Goal: Task Accomplishment & Management: Complete application form

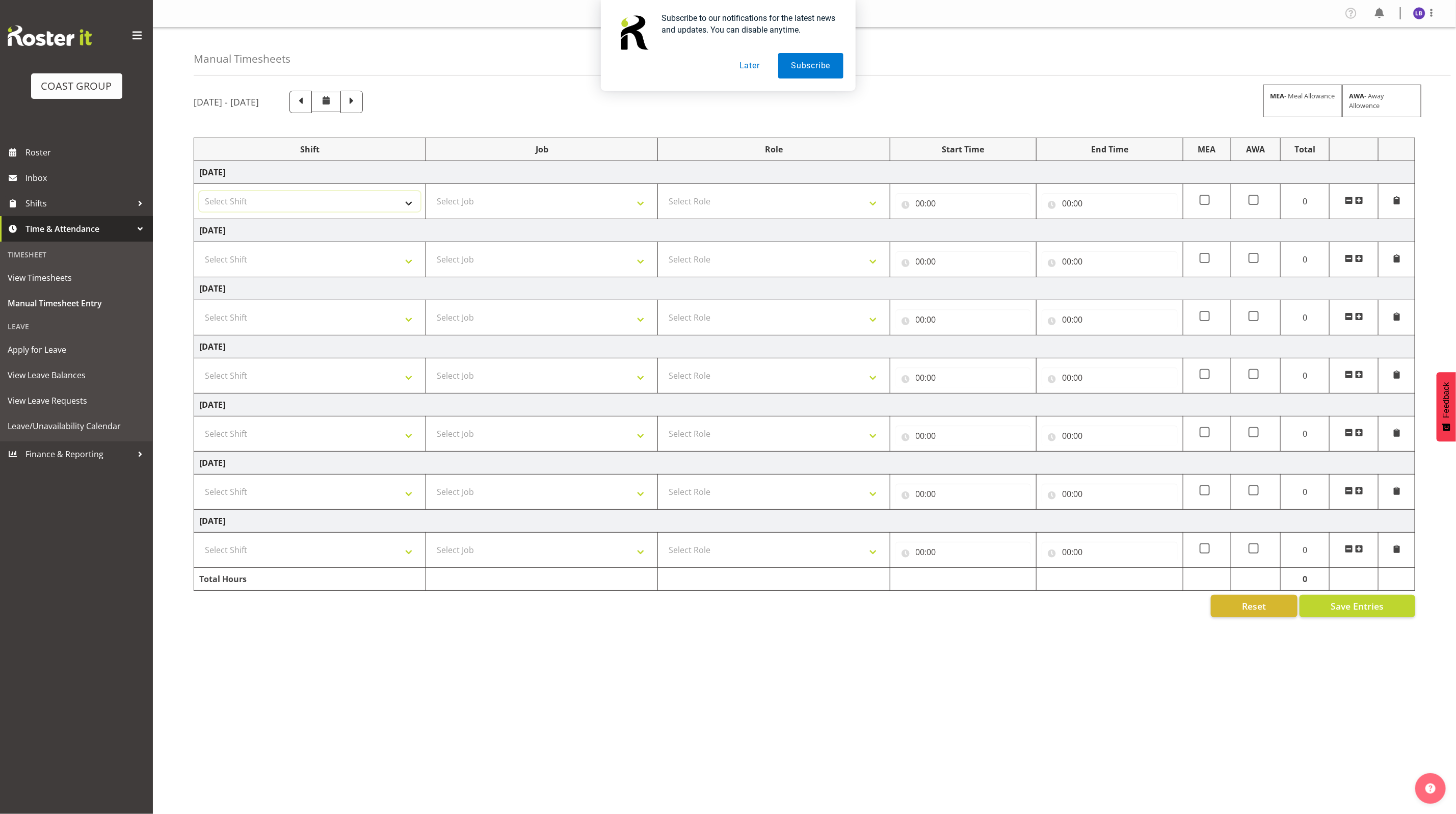
click at [381, 206] on select "Select Shift 1 Carlton Events 1 Carlton accounts ADHB [PERSON_NAME] site Instal…" at bounding box center [310, 202] width 221 height 21
select select "48747"
click at [199, 192] on select "Select Shift 1 Carlton Events 1 Carlton accounts ADHB [PERSON_NAME] site Instal…" at bounding box center [310, 202] width 221 height 21
click at [323, 254] on select "Select Shift 1 Carlton Events 1 Carlton accounts ADHB [PERSON_NAME] site Instal…" at bounding box center [310, 260] width 221 height 21
select select "48747"
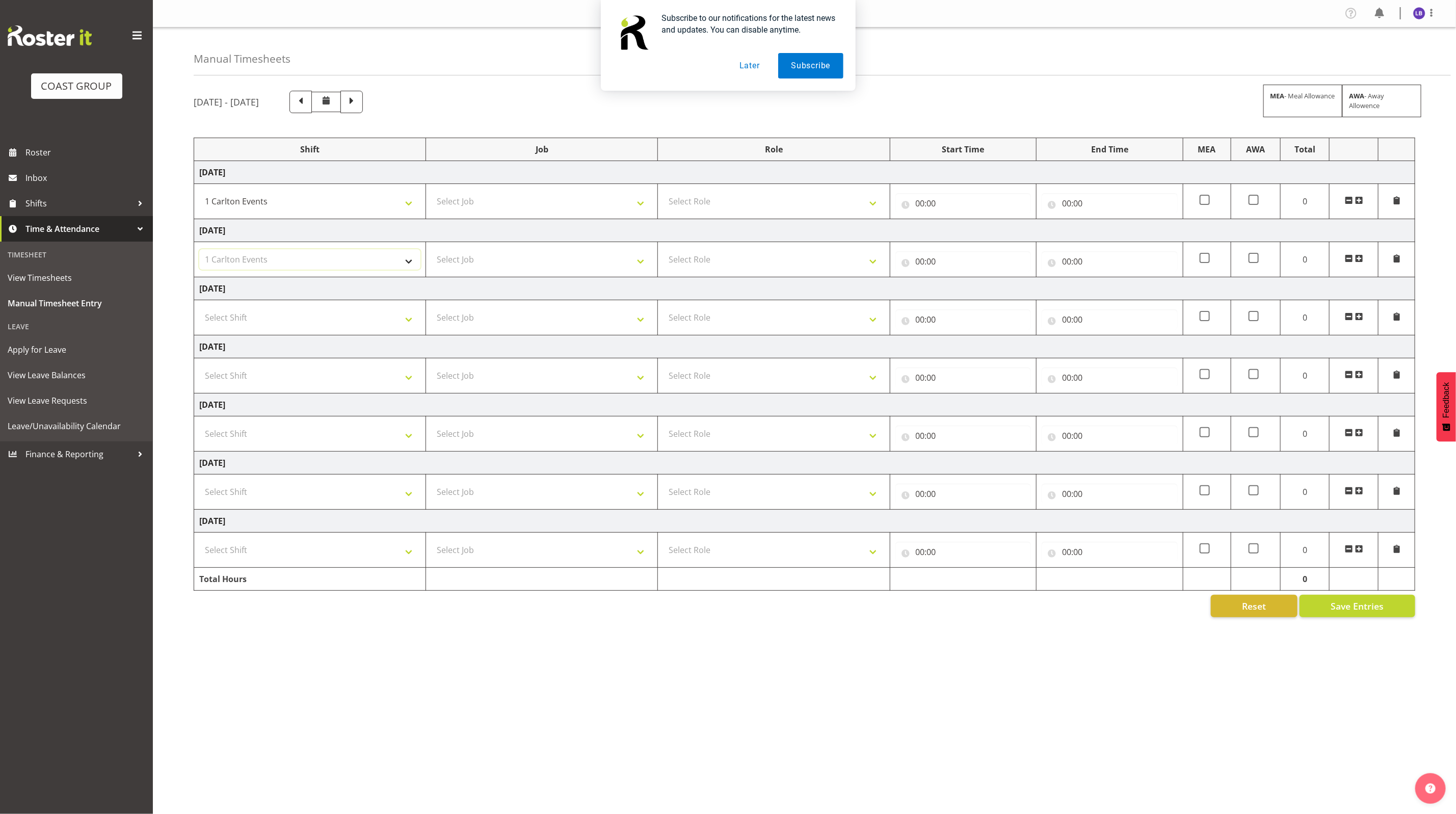
click at [199, 250] on select "Select Shift 1 Carlton Events 1 Carlton accounts ADHB [PERSON_NAME] site Instal…" at bounding box center [310, 260] width 221 height 21
click at [306, 311] on select "Select Shift 1 Carlton Events 1 Carlton accounts ADHB [PERSON_NAME] site Instal…" at bounding box center [310, 318] width 221 height 21
select select "48747"
click at [199, 309] on select "Select Shift 1 Carlton Events 1 Carlton accounts ADHB [PERSON_NAME] site Instal…" at bounding box center [310, 318] width 221 height 21
click at [264, 488] on select "Select Shift 1 Carlton Events 1 Carlton accounts ADHB [PERSON_NAME] site Instal…" at bounding box center [310, 491] width 221 height 21
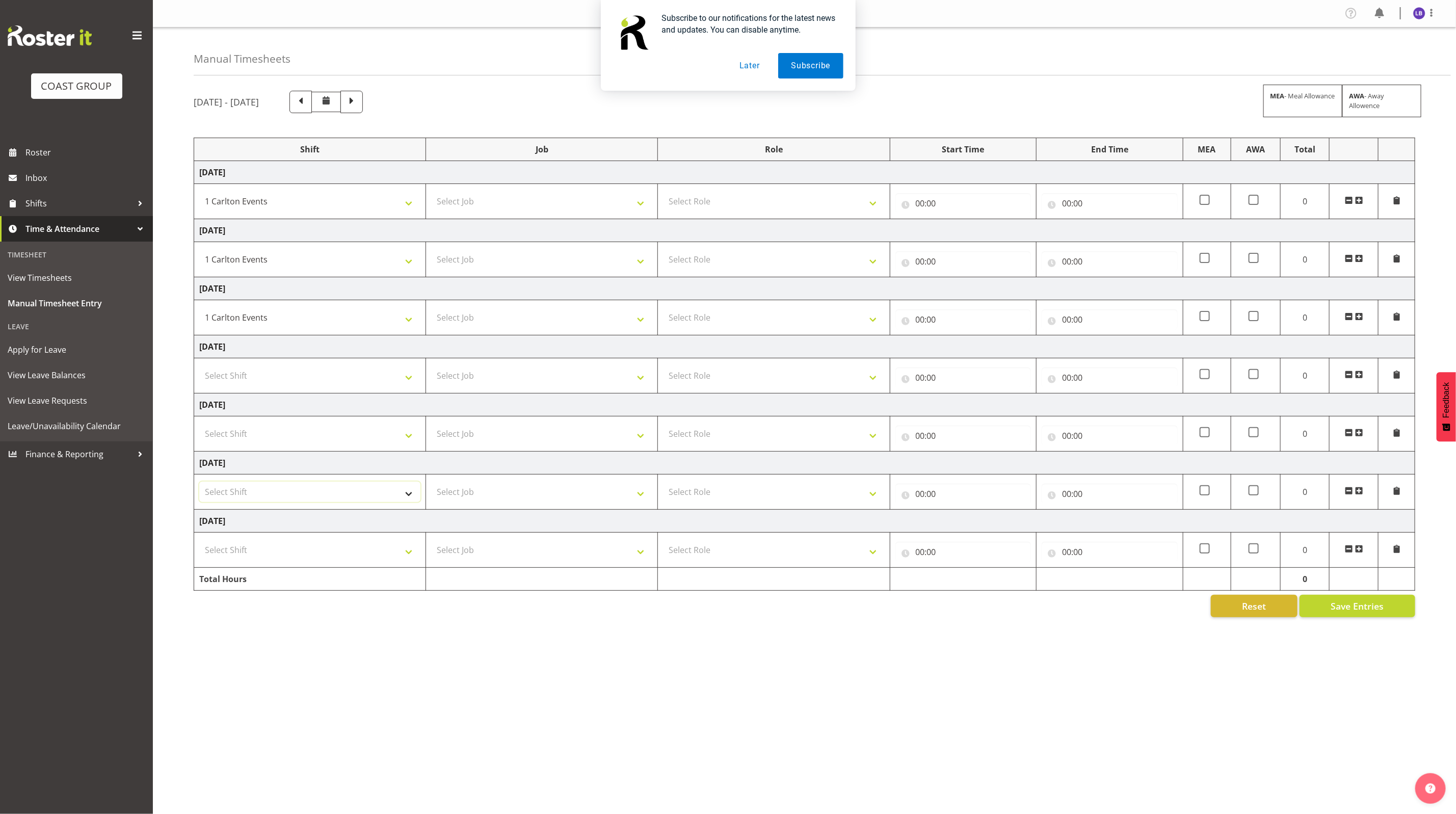
select select "48747"
click at [199, 485] on select "Select Shift 1 Carlton Events 1 Carlton accounts ADHB [PERSON_NAME] site Instal…" at bounding box center [310, 491] width 221 height 21
click at [248, 558] on select "Select Shift 1 Carlton Events 1 Carlton accounts ADHB [PERSON_NAME] site Instal…" at bounding box center [310, 550] width 221 height 21
select select "48747"
click at [199, 543] on select "Select Shift 1 Carlton Events 1 Carlton accounts ADHB [PERSON_NAME] site Instal…" at bounding box center [310, 550] width 221 height 21
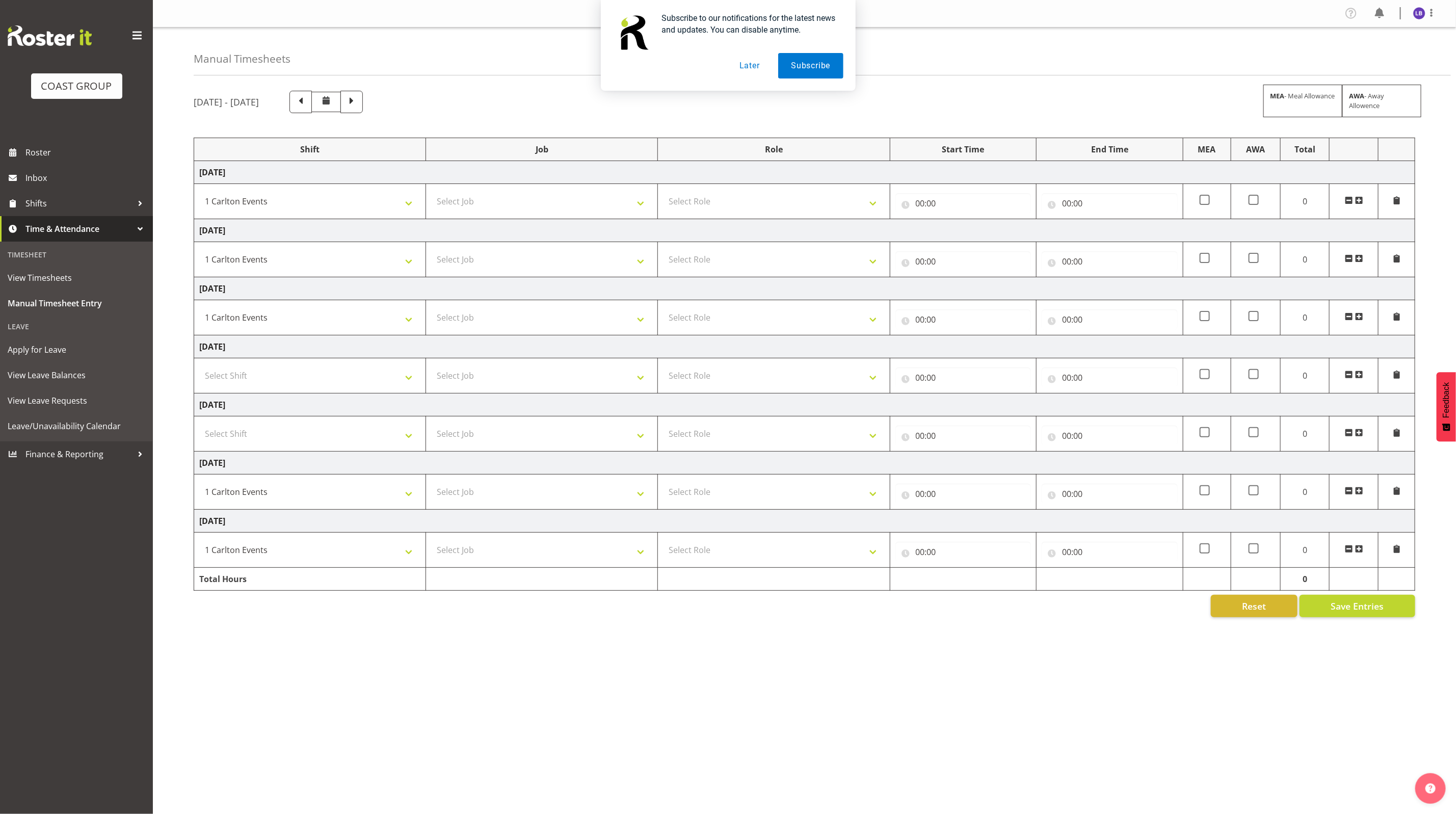
click at [430, 208] on td "Select Job 1 Carlton Events 1 [PERSON_NAME][GEOGRAPHIC_DATA] 1 [PERSON_NAME][GE…" at bounding box center [541, 201] width 232 height 35
click at [454, 207] on select "Select Job 1 Carlton Events 1 [PERSON_NAME][GEOGRAPHIC_DATA] 1 [PERSON_NAME][GE…" at bounding box center [542, 202] width 221 height 21
select select "7030"
click at [432, 192] on select "Select Job 1 Carlton Events 1 [PERSON_NAME][GEOGRAPHIC_DATA] 1 [PERSON_NAME][GE…" at bounding box center [542, 202] width 221 height 21
click at [483, 250] on select "Select Job 1 Carlton Events 1 [PERSON_NAME][GEOGRAPHIC_DATA] 1 [PERSON_NAME][GE…" at bounding box center [542, 260] width 221 height 21
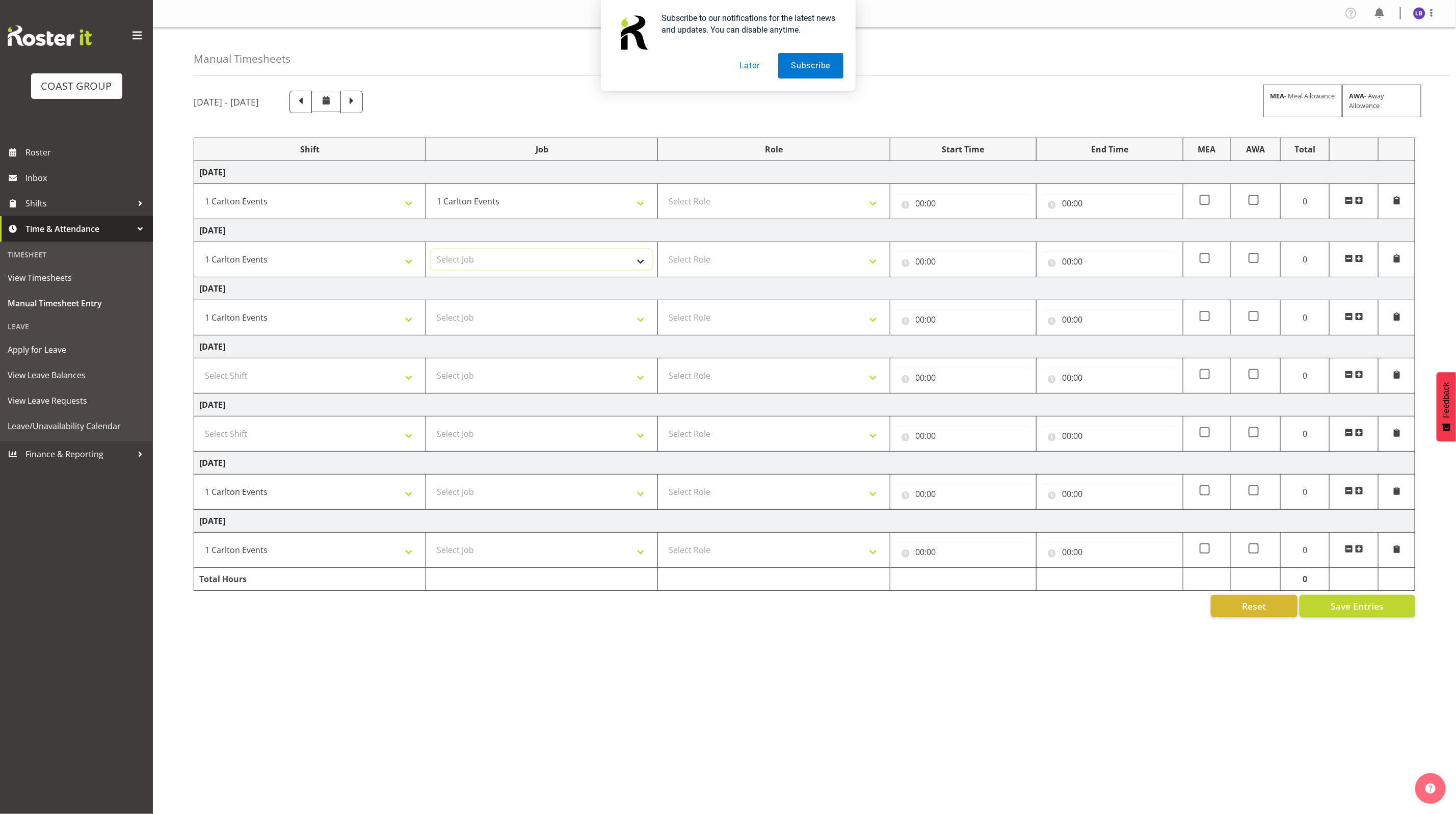
select select "7030"
click at [432, 250] on select "Select Job 1 Carlton Events 1 [PERSON_NAME][GEOGRAPHIC_DATA] 1 [PERSON_NAME][GE…" at bounding box center [542, 260] width 221 height 21
drag, startPoint x: 485, startPoint y: 316, endPoint x: 486, endPoint y: 323, distance: 7.1
click at [485, 316] on select "Select Job 1 Carlton Events 1 [PERSON_NAME][GEOGRAPHIC_DATA] 1 [PERSON_NAME][GE…" at bounding box center [542, 318] width 221 height 21
select select "7030"
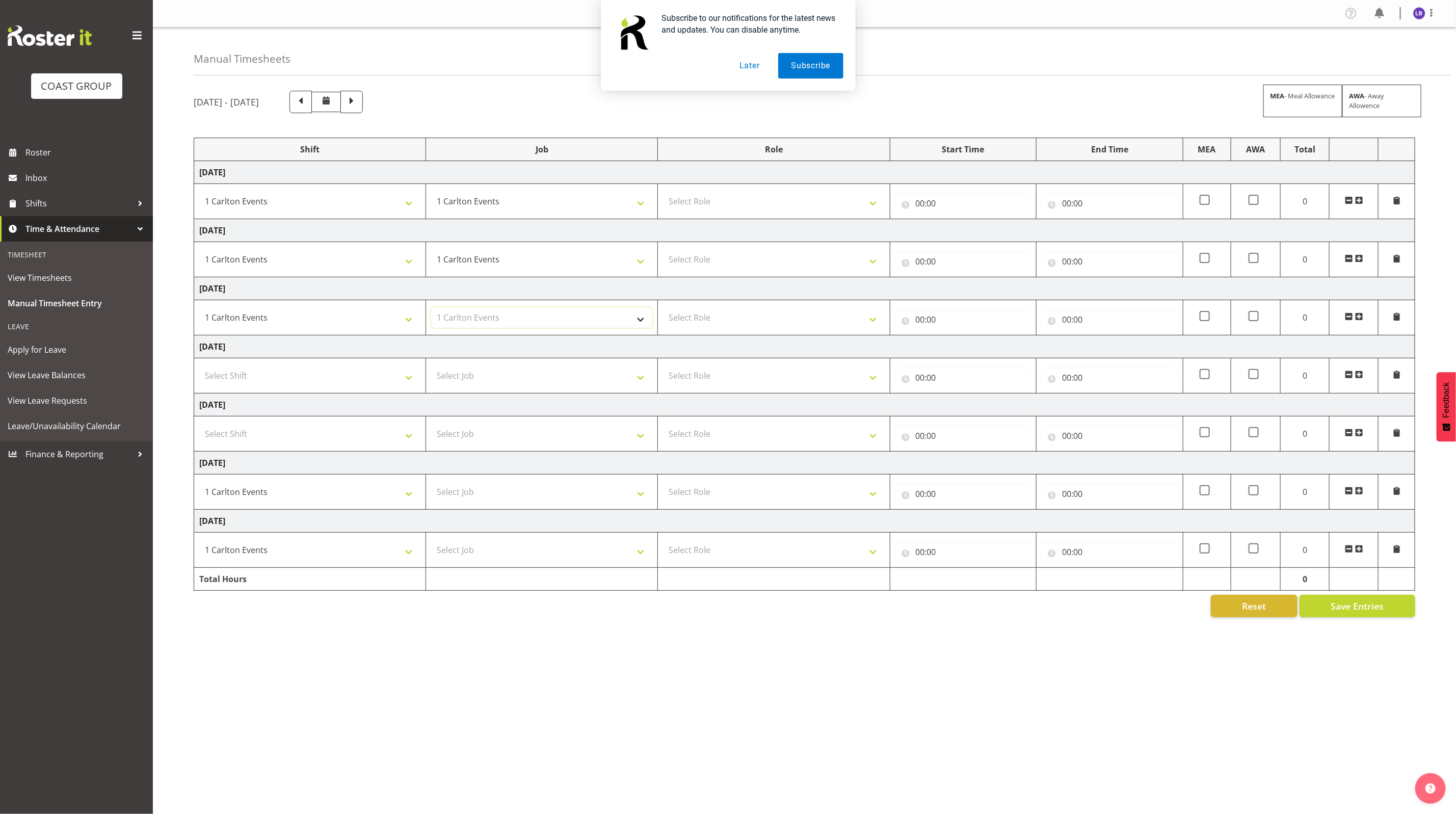
click at [432, 309] on select "Select Job 1 Carlton Events 1 [PERSON_NAME][GEOGRAPHIC_DATA] 1 [PERSON_NAME][GE…" at bounding box center [542, 318] width 221 height 21
click at [493, 502] on select "Select Job 1 Carlton Events 1 [PERSON_NAME][GEOGRAPHIC_DATA] 1 [PERSON_NAME][GE…" at bounding box center [542, 491] width 221 height 21
select select "7030"
click at [432, 485] on select "Select Job 1 Carlton Events 1 [PERSON_NAME][GEOGRAPHIC_DATA] 1 [PERSON_NAME][GE…" at bounding box center [542, 491] width 221 height 21
click at [478, 540] on td "Select Job 1 Carlton Events 1 [PERSON_NAME][GEOGRAPHIC_DATA] 1 [PERSON_NAME][GE…" at bounding box center [541, 550] width 232 height 35
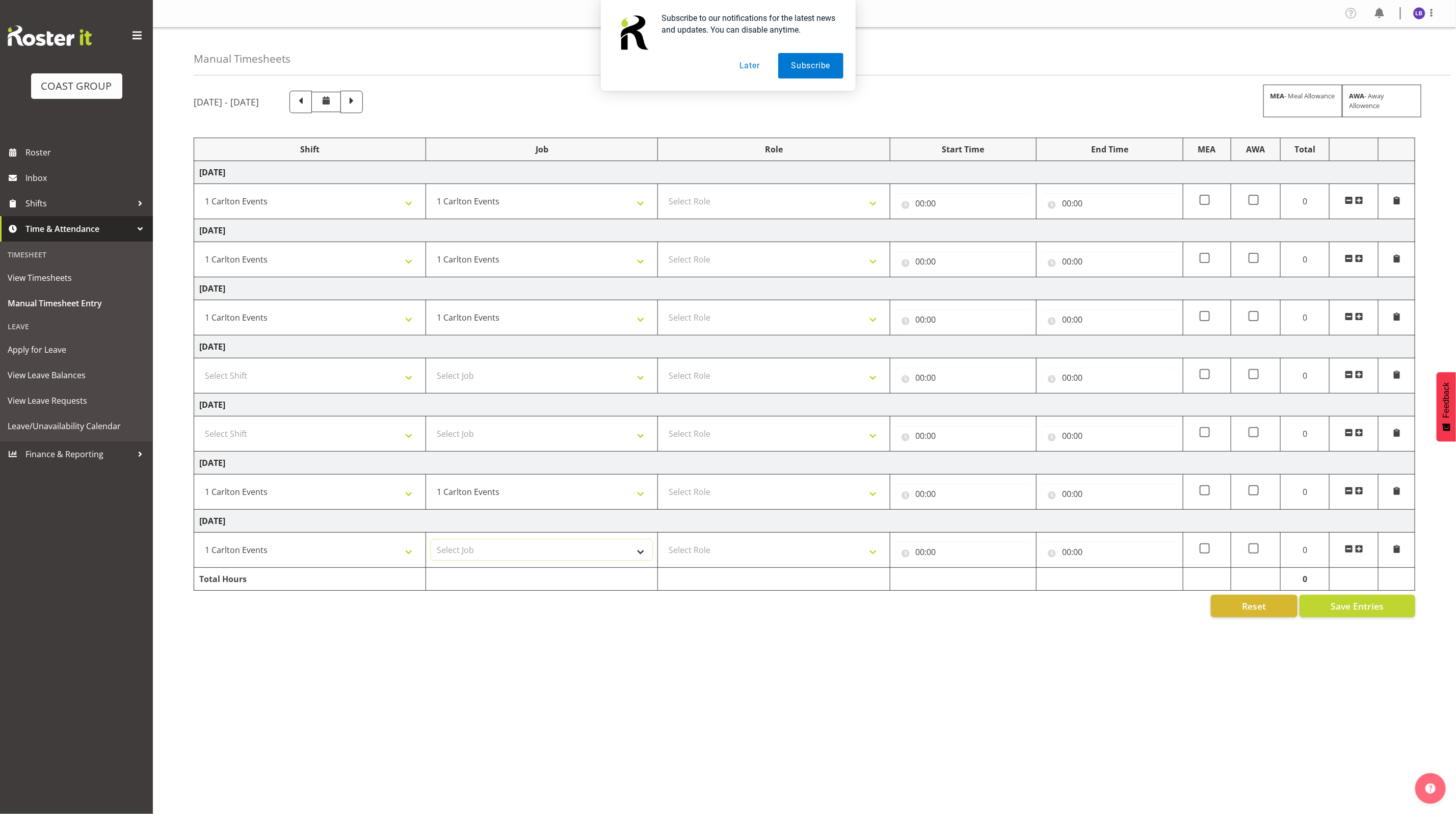
click at [476, 548] on select "Select Job 1 Carlton Events 1 [PERSON_NAME][GEOGRAPHIC_DATA] 1 [PERSON_NAME][GE…" at bounding box center [542, 550] width 221 height 21
select select "7030"
click at [432, 543] on select "Select Job 1 Carlton Events 1 [PERSON_NAME][GEOGRAPHIC_DATA] 1 [PERSON_NAME][GE…" at bounding box center [542, 550] width 221 height 21
click at [720, 208] on select "Select Role CARLTON EVENTS ACCOUNT MANAGER" at bounding box center [774, 202] width 221 height 21
select select "917"
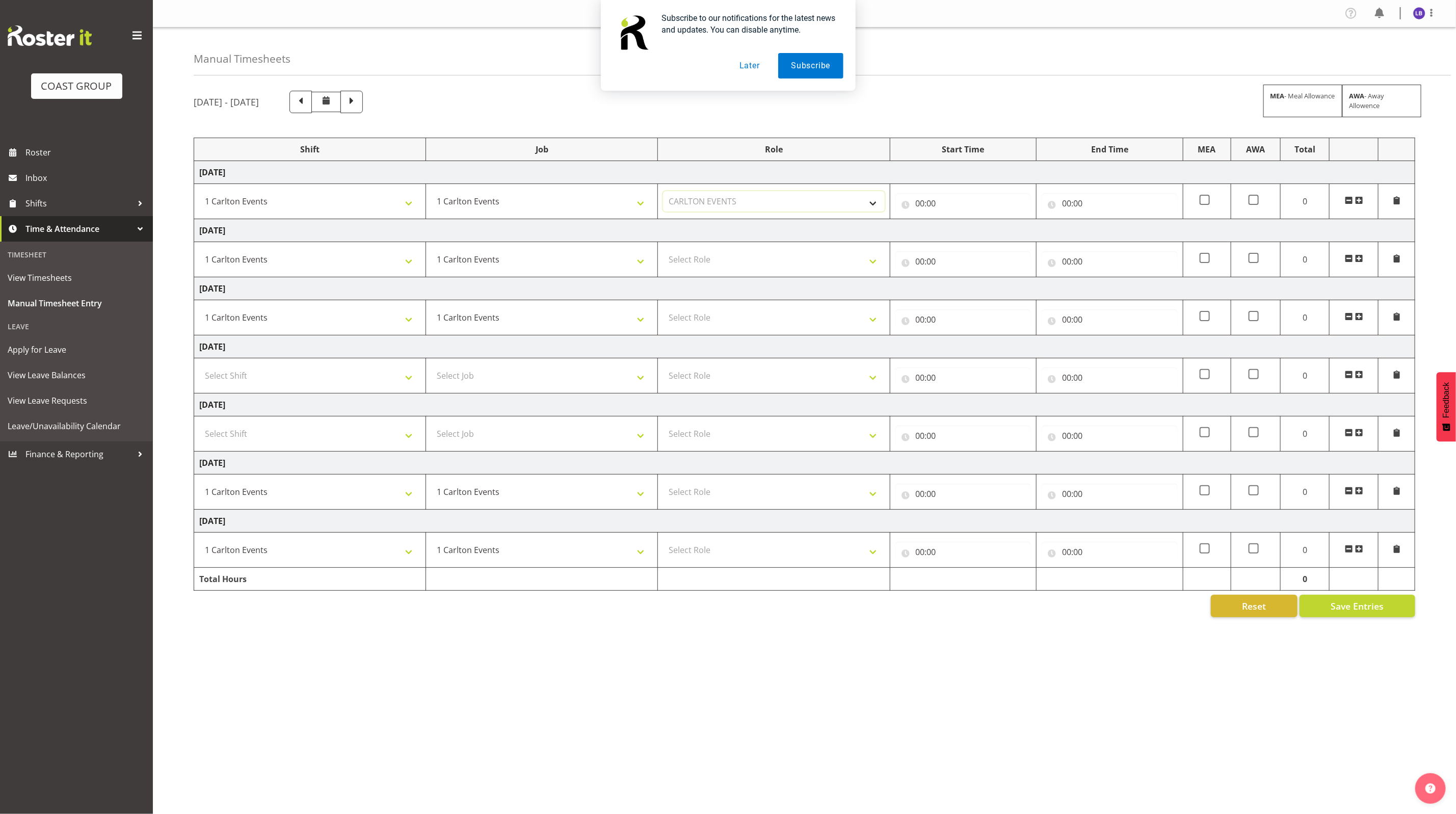
click at [663, 192] on select "Select Role CARLTON EVENTS ACCOUNT MANAGER" at bounding box center [774, 202] width 221 height 21
click at [739, 259] on select "Select Role CARLTON EVENTS ACCOUNT MANAGER" at bounding box center [774, 260] width 221 height 21
select select "917"
click at [663, 250] on select "Select Role CARLTON EVENTS ACCOUNT MANAGER" at bounding box center [774, 260] width 221 height 21
click at [722, 320] on select "Select Role CARLTON EVENTS ACCOUNT MANAGER" at bounding box center [774, 318] width 221 height 21
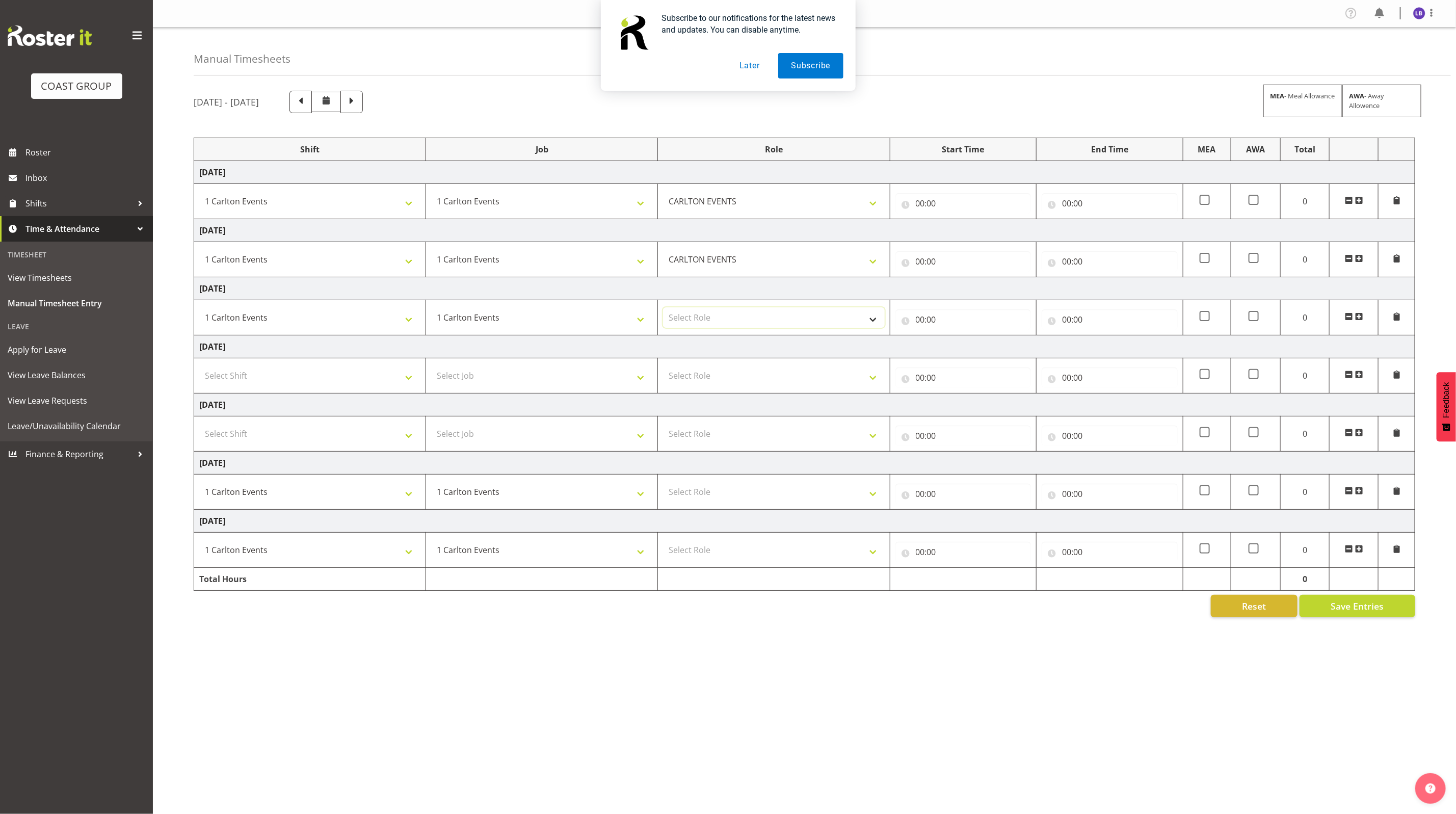
select select "917"
click at [663, 309] on select "Select Role CARLTON EVENTS ACCOUNT MANAGER" at bounding box center [774, 318] width 221 height 21
click at [728, 486] on select "Select Role CARLTON EVENTS ACCOUNT MANAGER" at bounding box center [774, 491] width 221 height 21
select select "917"
click at [663, 485] on select "Select Role CARLTON EVENTS ACCOUNT MANAGER" at bounding box center [774, 491] width 221 height 21
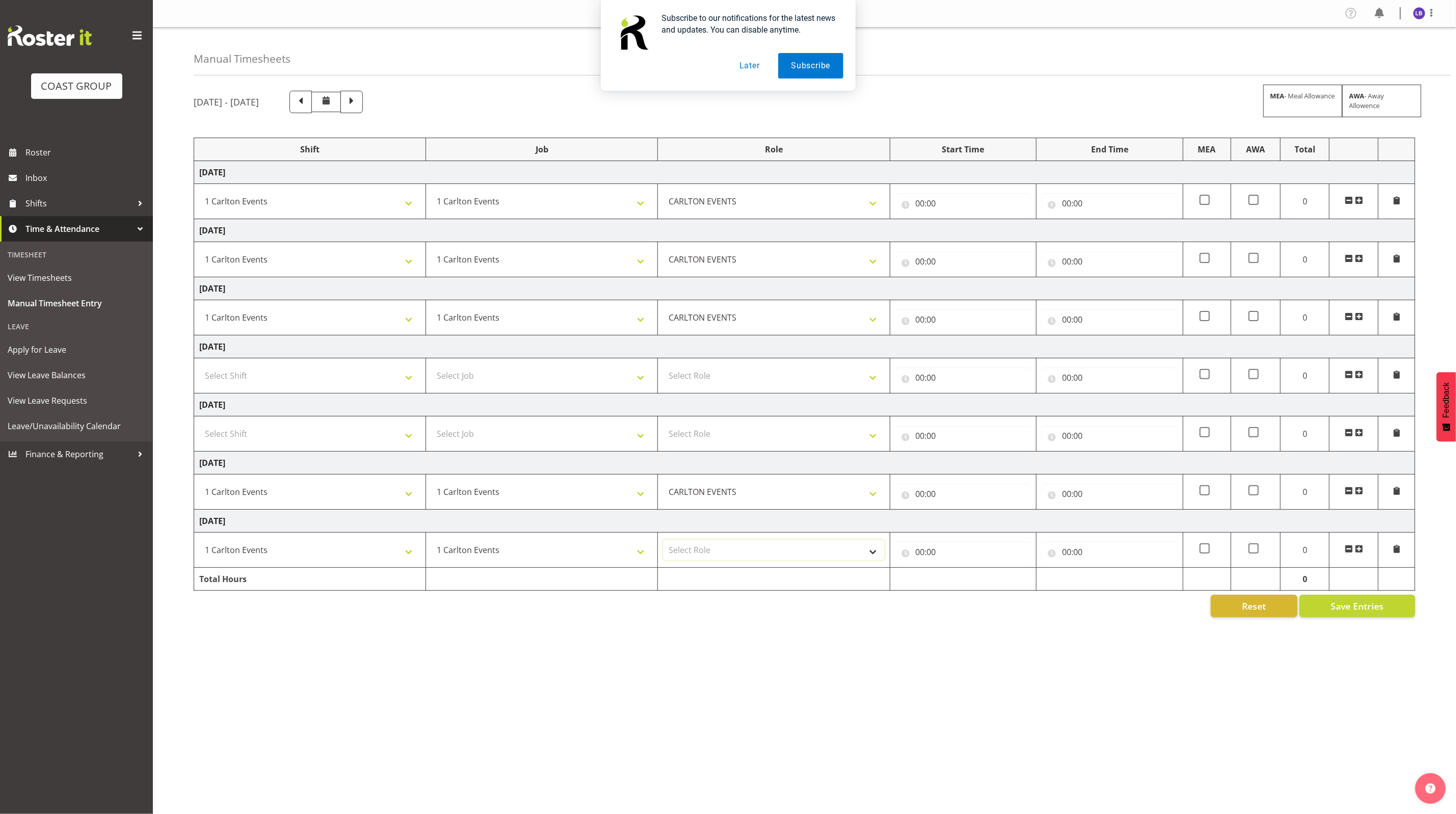
click at [714, 546] on select "Select Role CARLTON EVENTS ACCOUNT MANAGER" at bounding box center [774, 550] width 221 height 21
select select "917"
click at [663, 543] on select "Select Role CARLTON EVENTS ACCOUNT MANAGER" at bounding box center [774, 550] width 221 height 21
click at [920, 210] on input "00:00" at bounding box center [963, 204] width 136 height 21
click at [971, 228] on select "00 01 02 03 04 05 06 07 08 09 10 11 12 13 14 15 16 17 18 19 20 21 22 23" at bounding box center [964, 230] width 23 height 21
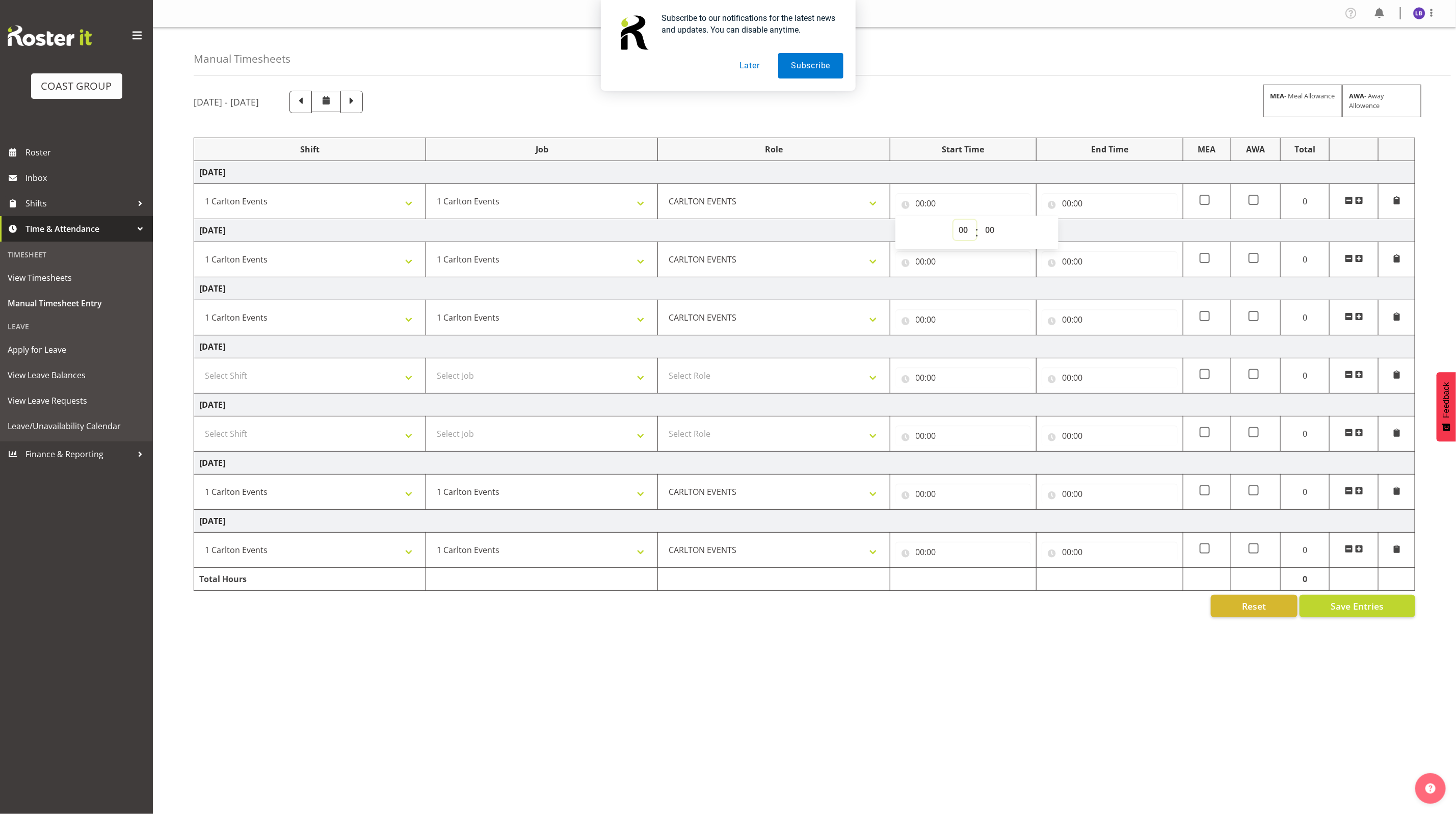
select select "7"
click at [953, 220] on select "00 01 02 03 04 05 06 07 08 09 10 11 12 13 14 15 16 17 18 19 20 21 22 23" at bounding box center [964, 230] width 23 height 21
type input "07:00"
click at [991, 229] on select "00 01 02 03 04 05 06 07 08 09 10 11 12 13 14 15 16 17 18 19 20 21 22 23 24 25 2…" at bounding box center [992, 230] width 23 height 21
select select "30"
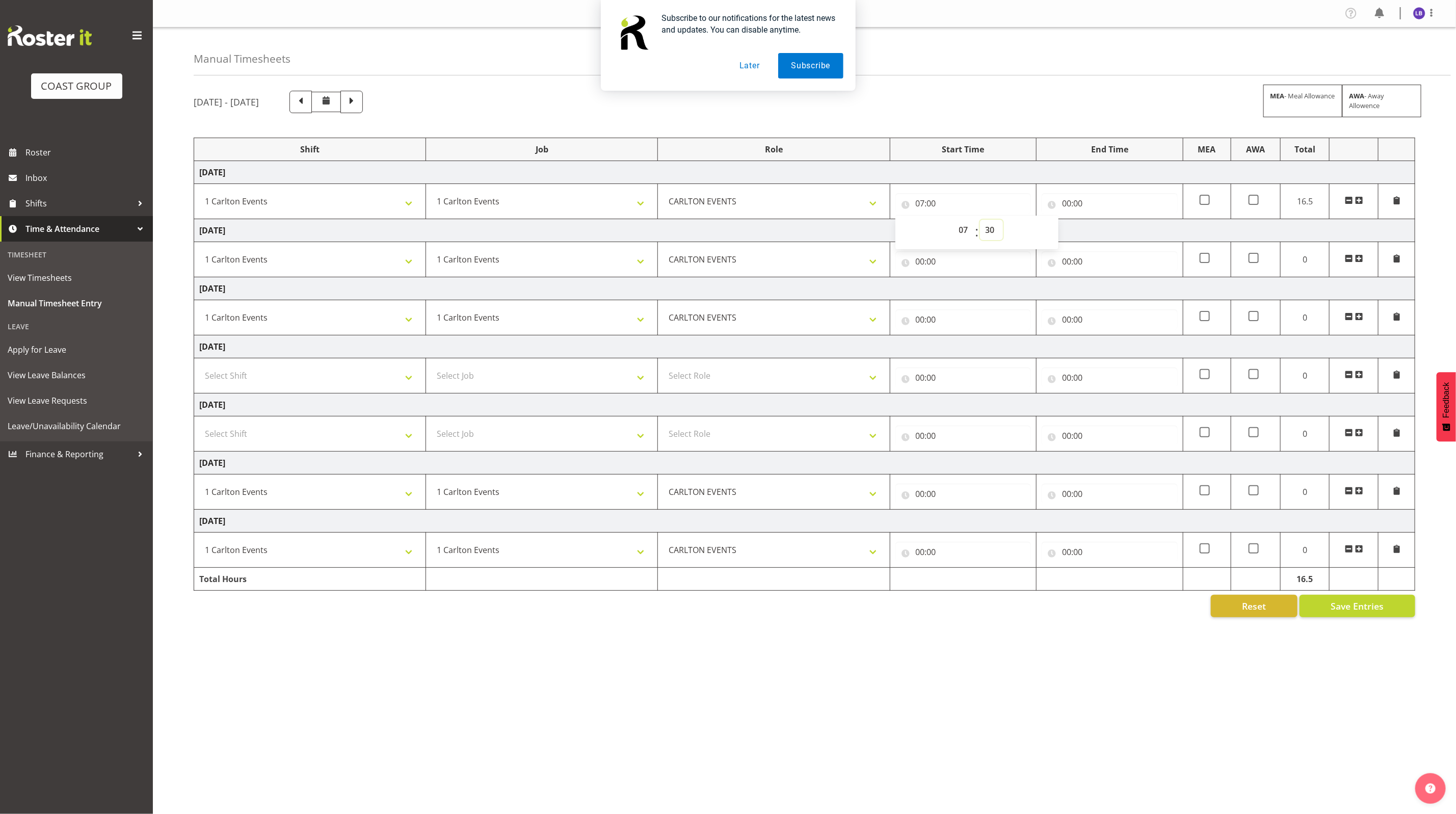
click at [980, 220] on select "00 01 02 03 04 05 06 07 08 09 10 11 12 13 14 15 16 17 18 19 20 21 22 23 24 25 2…" at bounding box center [992, 230] width 23 height 21
type input "07:30"
click at [930, 264] on input "00:00" at bounding box center [963, 262] width 136 height 21
click at [952, 293] on div "00 01 02 03 04 05 06 07 08 09 10 11 12 13 14 15 16 17 18 19 20 21 22 23" at bounding box center [963, 290] width 23 height 25
click at [957, 294] on select "00 01 02 03 04 05 06 07 08 09 10 11 12 13 14 15 16 17 18 19 20 21 22 23" at bounding box center [964, 288] width 23 height 21
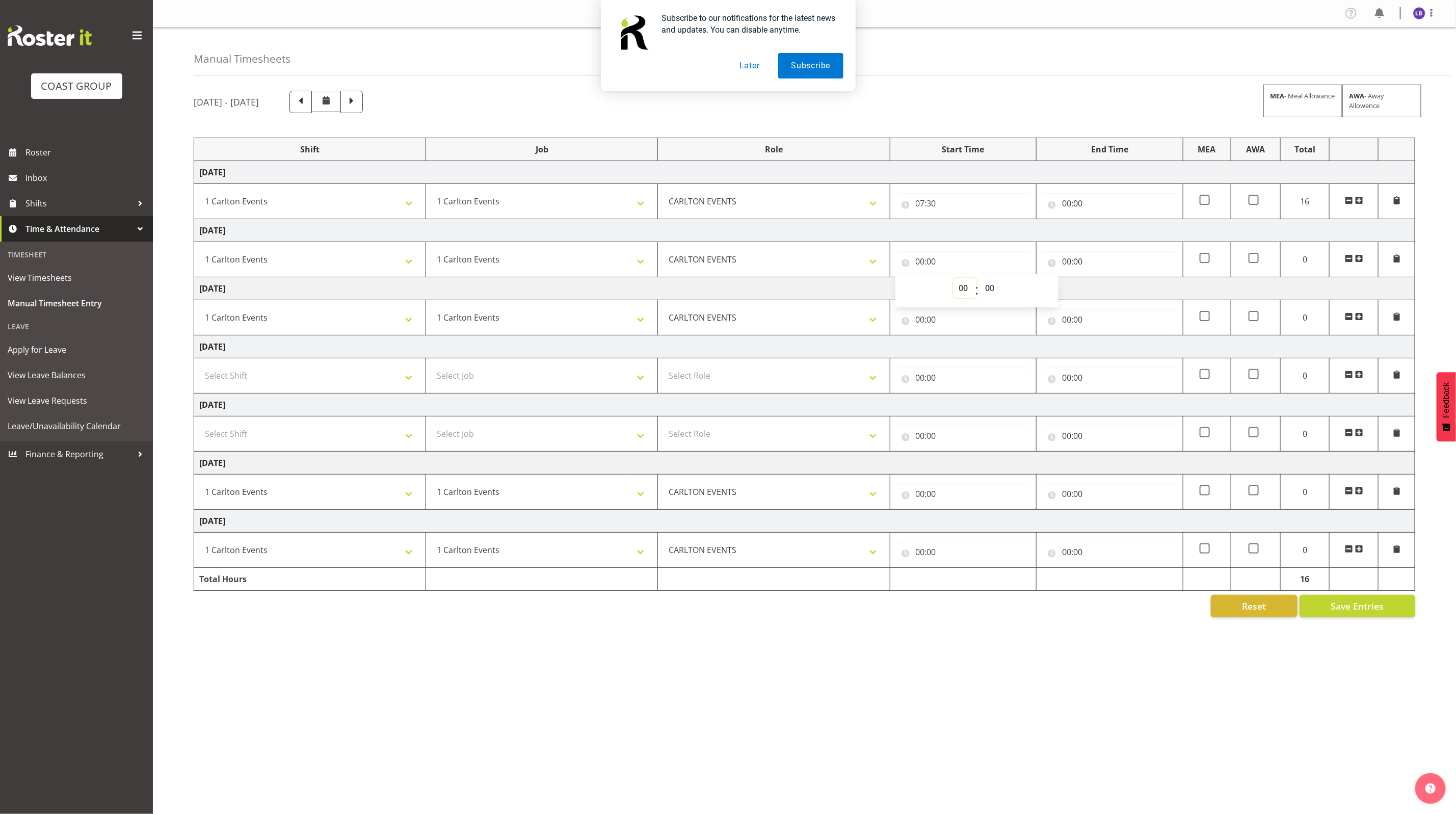
select select "7"
click at [953, 279] on select "00 01 02 03 04 05 06 07 08 09 10 11 12 13 14 15 16 17 18 19 20 21 22 23" at bounding box center [964, 288] width 23 height 21
type input "07:00"
click at [983, 288] on select "00 01 02 03 04 05 06 07 08 09 10 11 12 13 14 15 16 17 18 19 20 21 22 23 24 25 2…" at bounding box center [992, 288] width 23 height 21
select select "30"
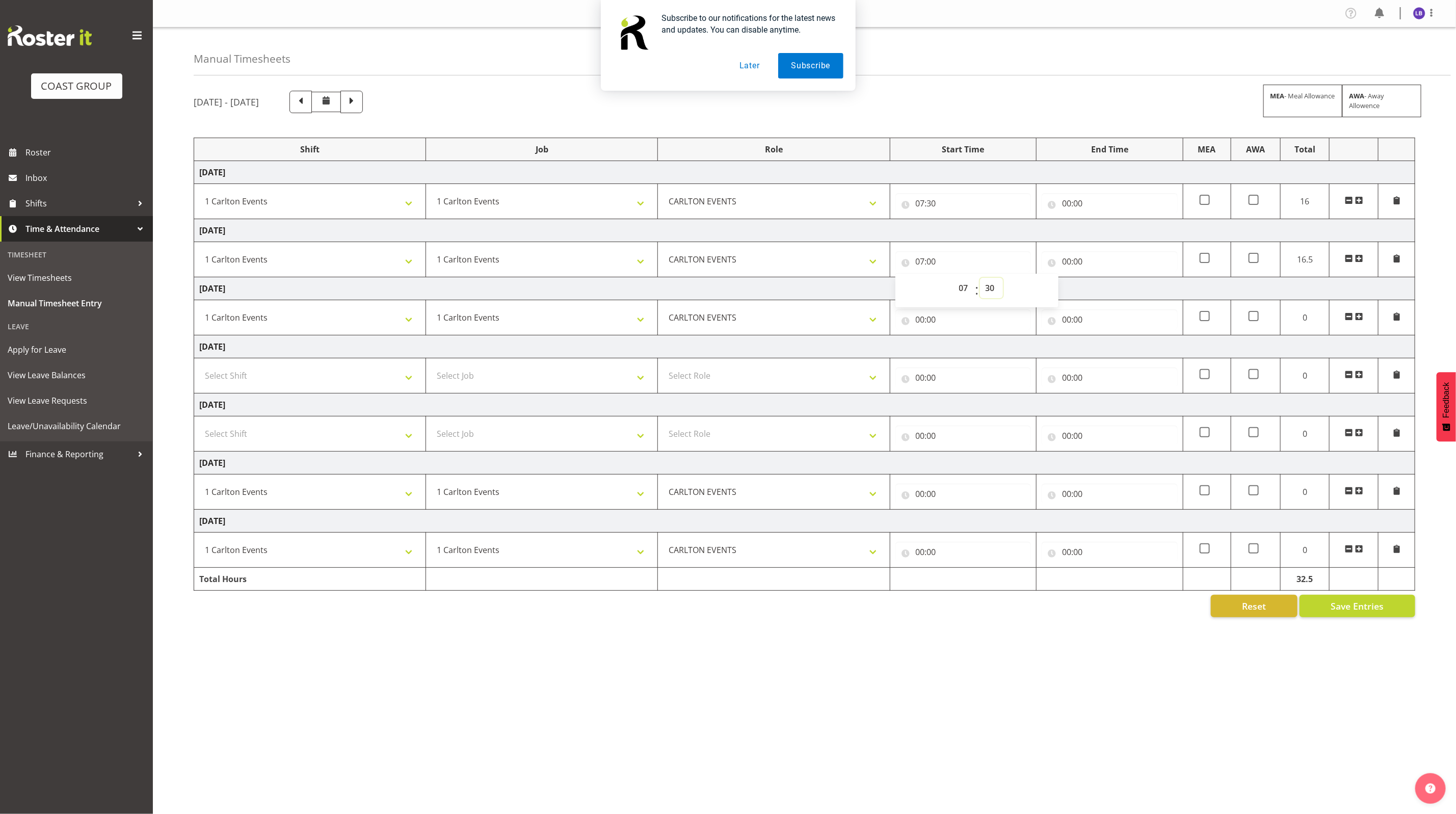
click at [980, 279] on select "00 01 02 03 04 05 06 07 08 09 10 11 12 13 14 15 16 17 18 19 20 21 22 23 24 25 2…" at bounding box center [992, 288] width 23 height 21
type input "07:30"
click at [918, 324] on input "00:00" at bounding box center [963, 320] width 136 height 21
drag, startPoint x: 964, startPoint y: 349, endPoint x: 967, endPoint y: 356, distance: 7.6
click at [963, 350] on select "00 01 02 03 04 05 06 07 08 09 10 11 12 13 14 15 16 17 18 19 20 21 22 23" at bounding box center [964, 346] width 23 height 21
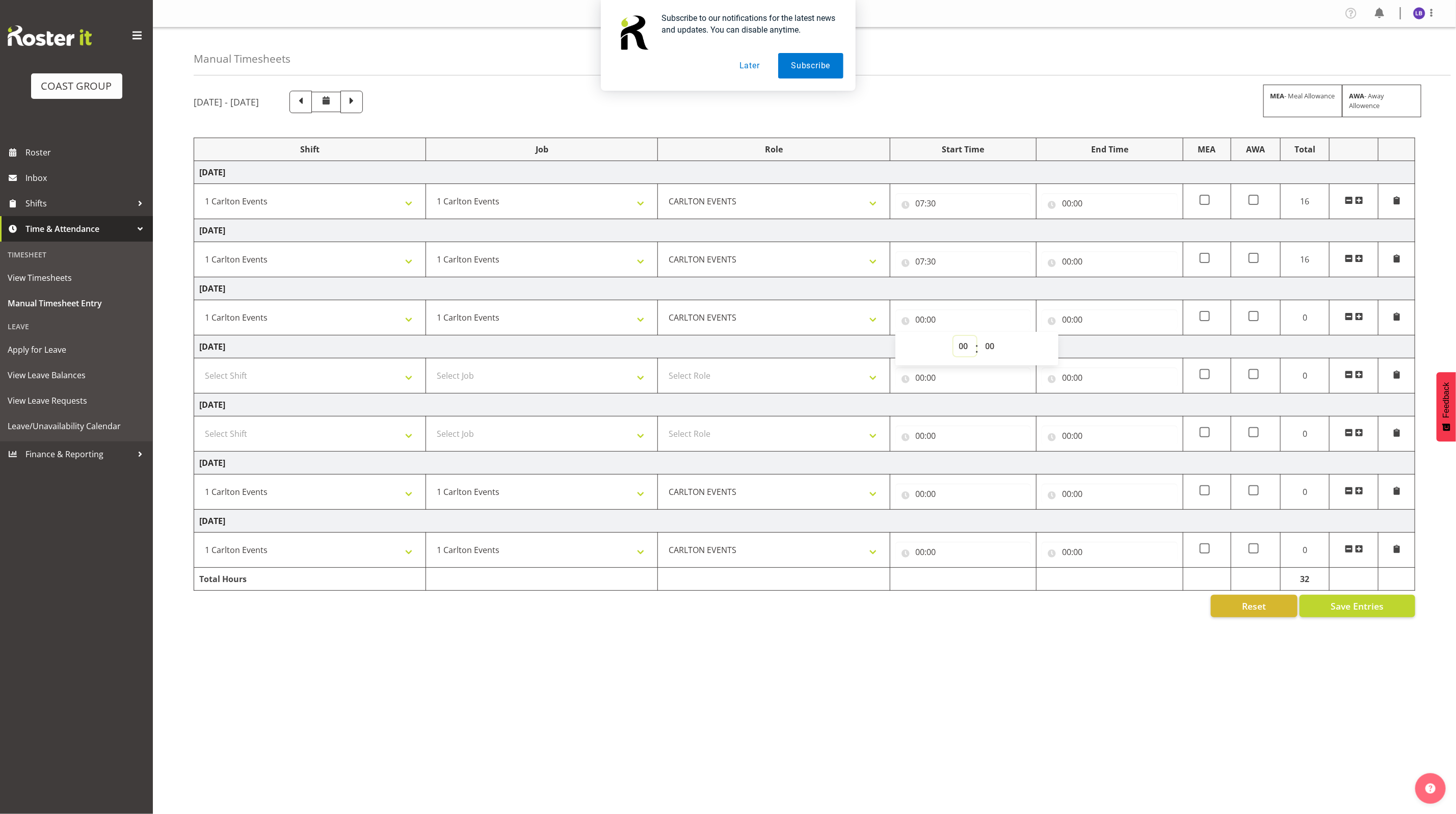
select select "7"
click at [953, 338] on select "00 01 02 03 04 05 06 07 08 09 10 11 12 13 14 15 16 17 18 19 20 21 22 23" at bounding box center [964, 346] width 23 height 21
type input "07:00"
click at [983, 354] on select "00 01 02 03 04 05 06 07 08 09 10 11 12 13 14 15 16 17 18 19 20 21 22 23 24 25 2…" at bounding box center [992, 346] width 23 height 21
select select "30"
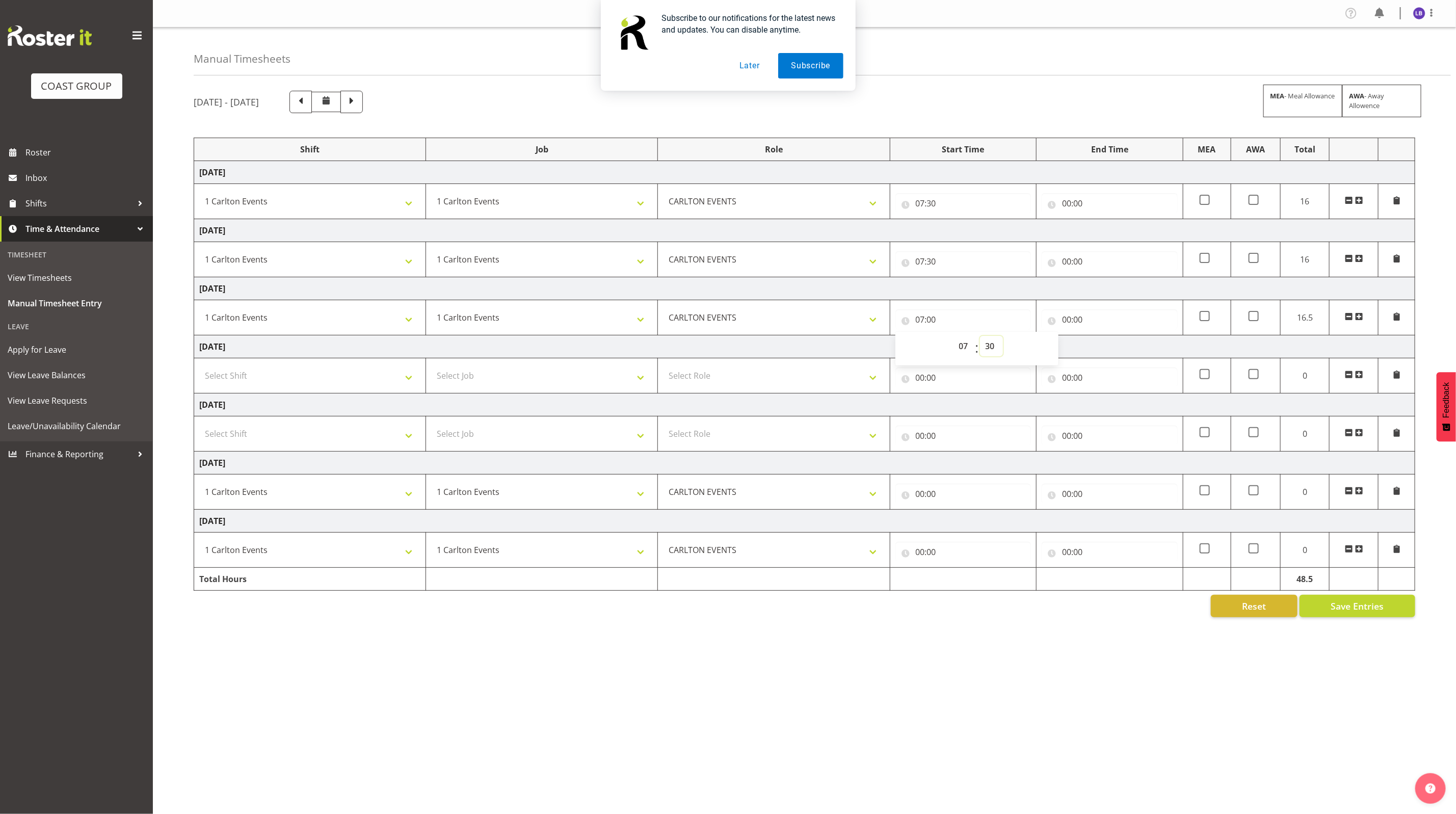
click at [980, 338] on select "00 01 02 03 04 05 06 07 08 09 10 11 12 13 14 15 16 17 18 19 20 21 22 23 24 25 2…" at bounding box center [992, 346] width 23 height 21
type input "07:30"
click at [918, 508] on td "00:00 00 01 02 03 04 05 06 07 08 09 10 11 12 13 14 15 16 17 18 19 20 21 22 23 :…" at bounding box center [963, 491] width 146 height 35
click at [923, 494] on input "00:00" at bounding box center [963, 494] width 136 height 21
click at [956, 531] on select "00 01 02 03 04 05 06 07 08 09 10 11 12 13 14 15 16 17 18 19 20 21 22 23" at bounding box center [964, 520] width 23 height 21
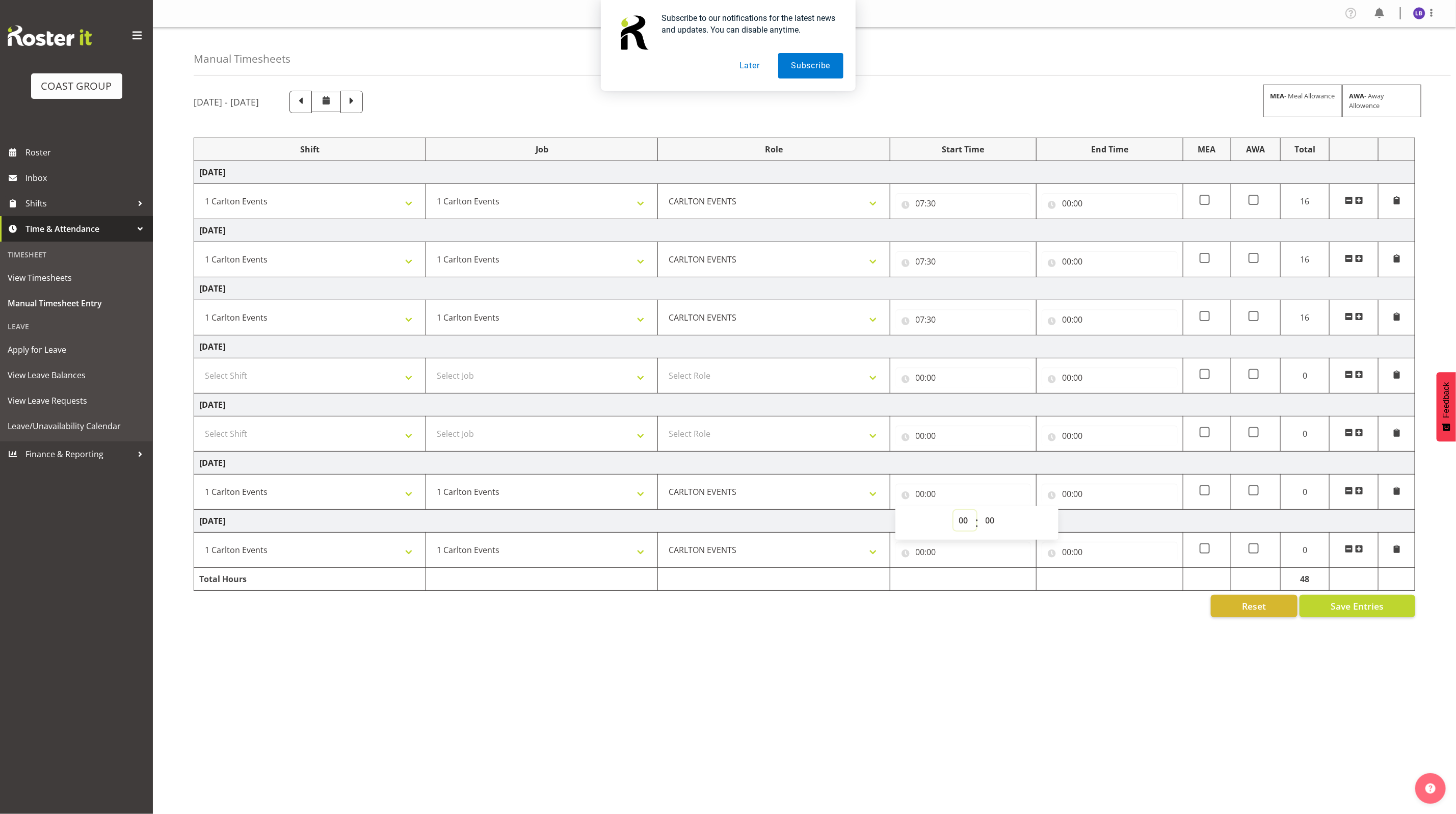
select select "7"
click at [953, 513] on select "00 01 02 03 04 05 06 07 08 09 10 11 12 13 14 15 16 17 18 19 20 21 22 23" at bounding box center [964, 520] width 23 height 21
type input "07:00"
click at [983, 525] on select "00 01 02 03 04 05 06 07 08 09 10 11 12 13 14 15 16 17 18 19 20 21 22 23 24 25 2…" at bounding box center [992, 520] width 23 height 21
select select "30"
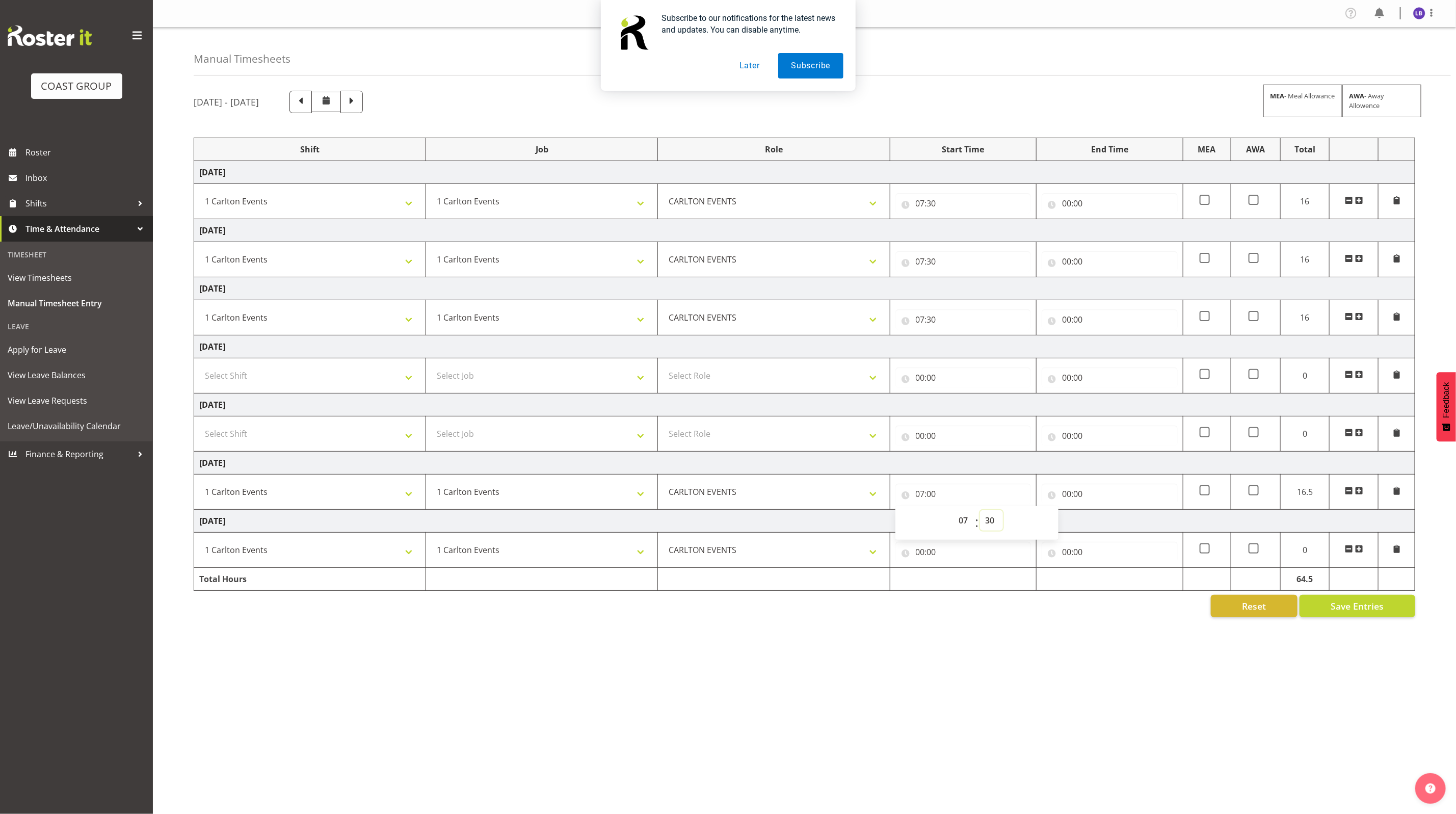
click at [980, 513] on select "00 01 02 03 04 05 06 07 08 09 10 11 12 13 14 15 16 17 18 19 20 21 22 23 24 25 2…" at bounding box center [992, 520] width 23 height 21
type input "07:30"
click at [930, 553] on input "00:00" at bounding box center [963, 551] width 136 height 21
click at [957, 584] on select "00 01 02 03 04 05 06 07 08 09 10 11 12 13 14 15 16 17 18 19 20 21 22 23" at bounding box center [964, 579] width 23 height 21
select select "7"
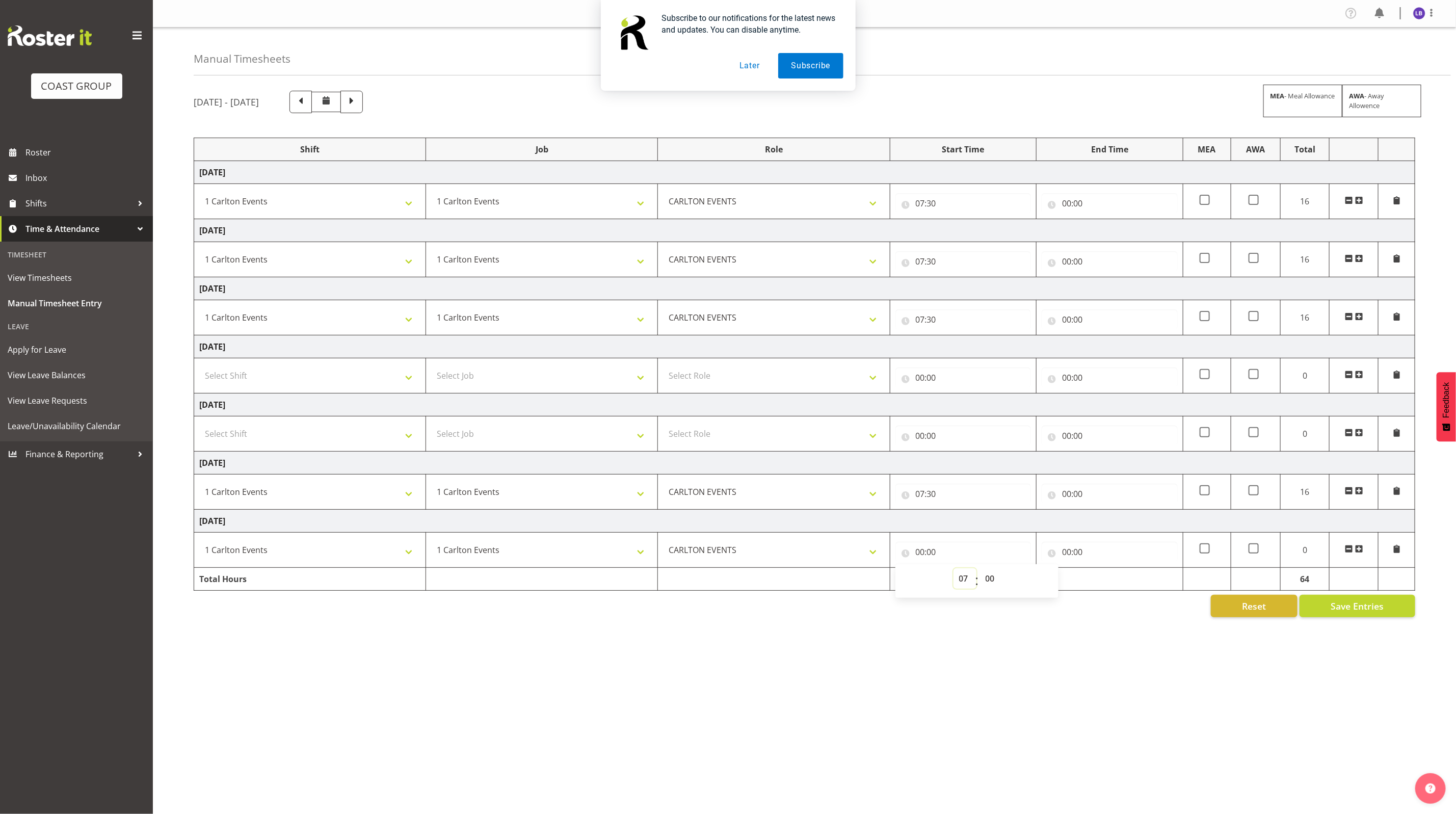
click at [953, 572] on select "00 01 02 03 04 05 06 07 08 09 10 11 12 13 14 15 16 17 18 19 20 21 22 23" at bounding box center [964, 579] width 23 height 21
type input "07:00"
drag, startPoint x: 991, startPoint y: 585, endPoint x: 991, endPoint y: 572, distance: 13.0
click at [991, 585] on select "00 01 02 03 04 05 06 07 08 09 10 11 12 13 14 15 16 17 18 19 20 21 22 23 24 25 2…" at bounding box center [992, 579] width 23 height 21
select select "30"
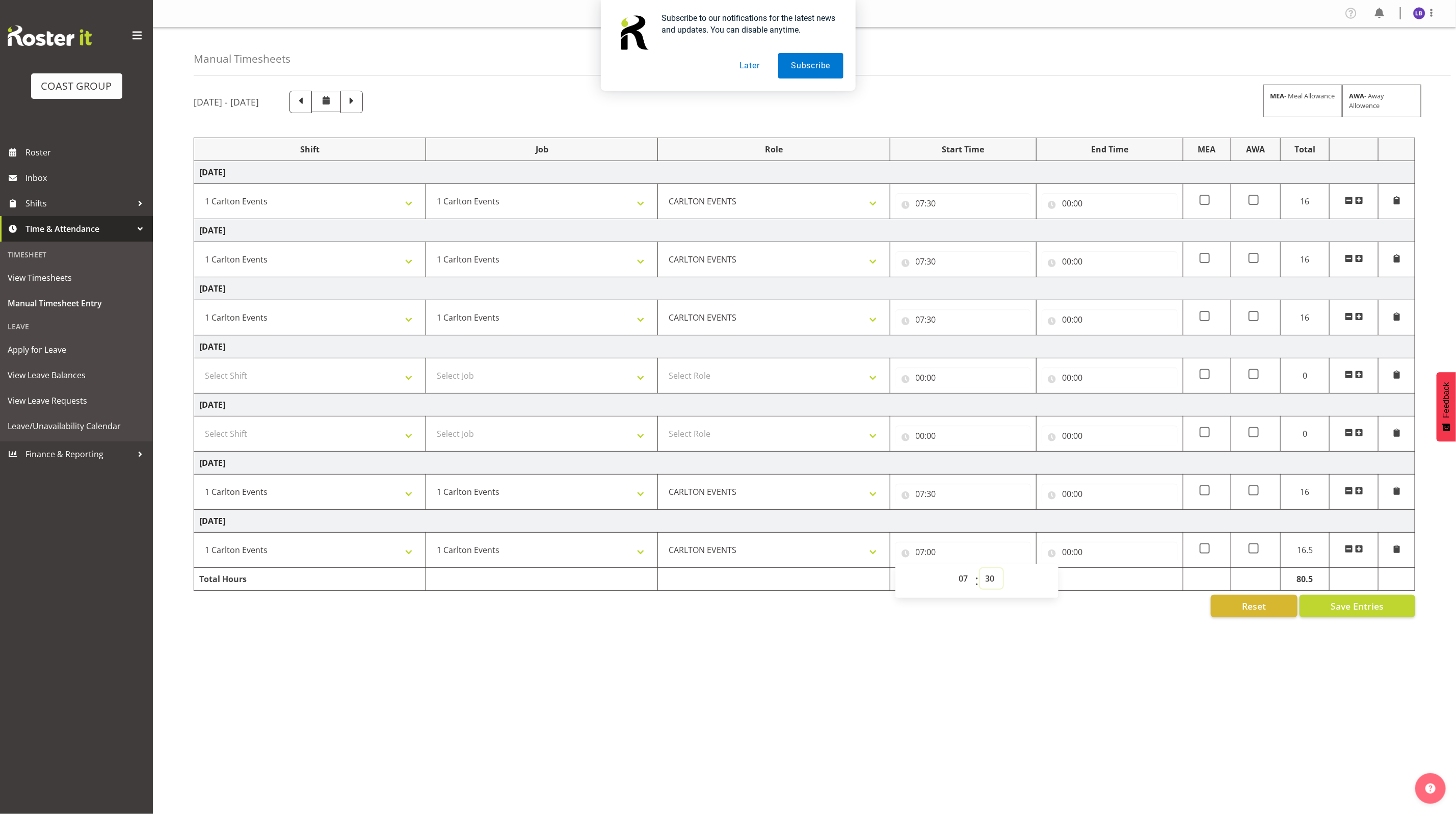
click at [980, 572] on select "00 01 02 03 04 05 06 07 08 09 10 11 12 13 14 15 16 17 18 19 20 21 22 23 24 25 2…" at bounding box center [992, 579] width 23 height 21
type input "07:30"
click at [1062, 204] on input "00:00" at bounding box center [1109, 204] width 136 height 21
click at [1100, 231] on select "00 01 02 03 04 05 06 07 08 09 10 11 12 13 14 15 16 17 18 19 20 21 22 23" at bounding box center [1111, 230] width 23 height 21
select select "16"
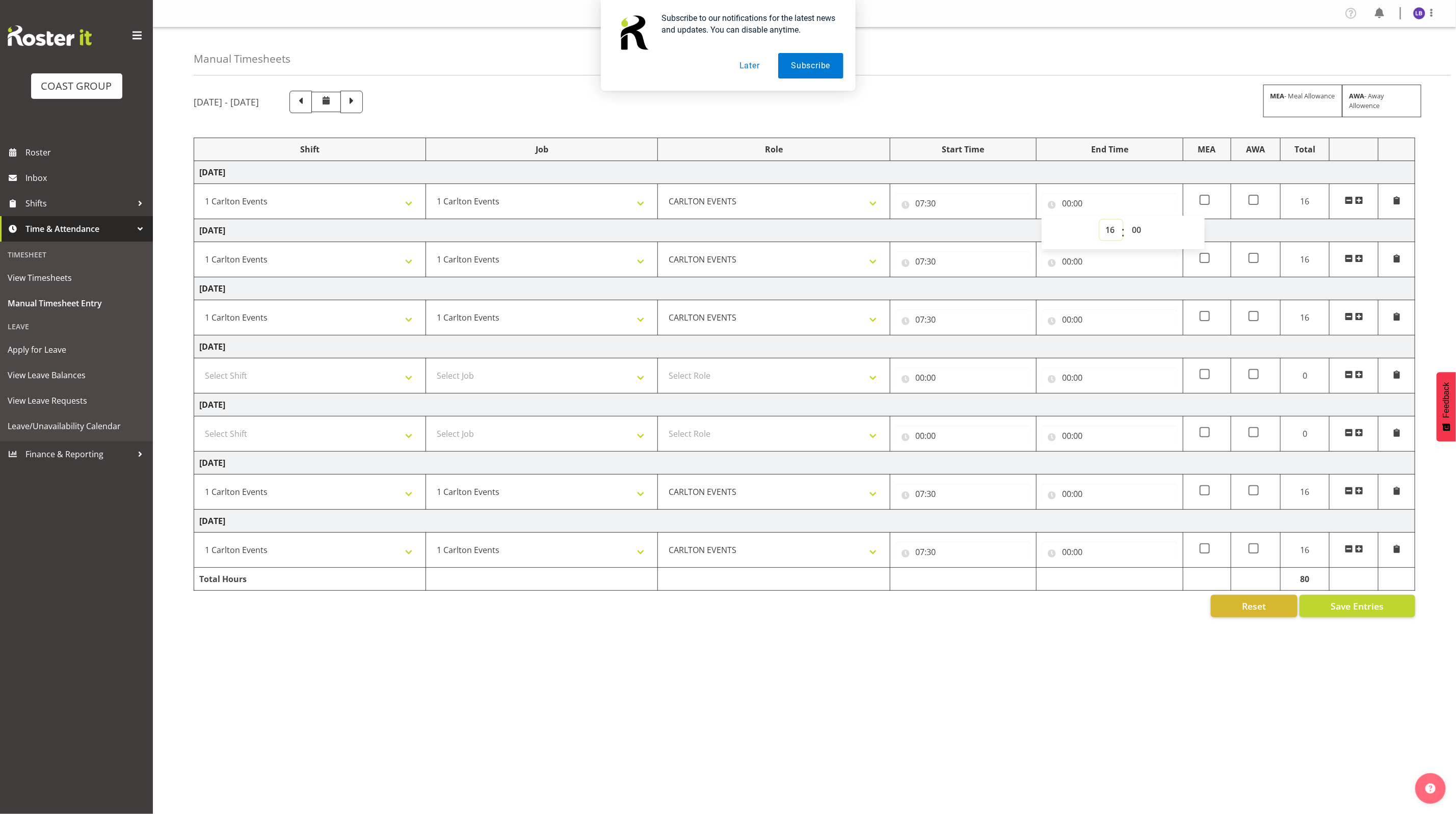
click at [1100, 220] on select "00 01 02 03 04 05 06 07 08 09 10 11 12 13 14 15 16 17 18 19 20 21 22 23" at bounding box center [1111, 230] width 23 height 21
type input "16:00"
click at [1065, 264] on input "00:00" at bounding box center [1109, 262] width 136 height 21
click at [1104, 295] on select "00 01 02 03 04 05 06 07 08 09 10 11 12 13 14 15 16 17 18 19 20 21 22 23" at bounding box center [1111, 288] width 23 height 21
select select "16"
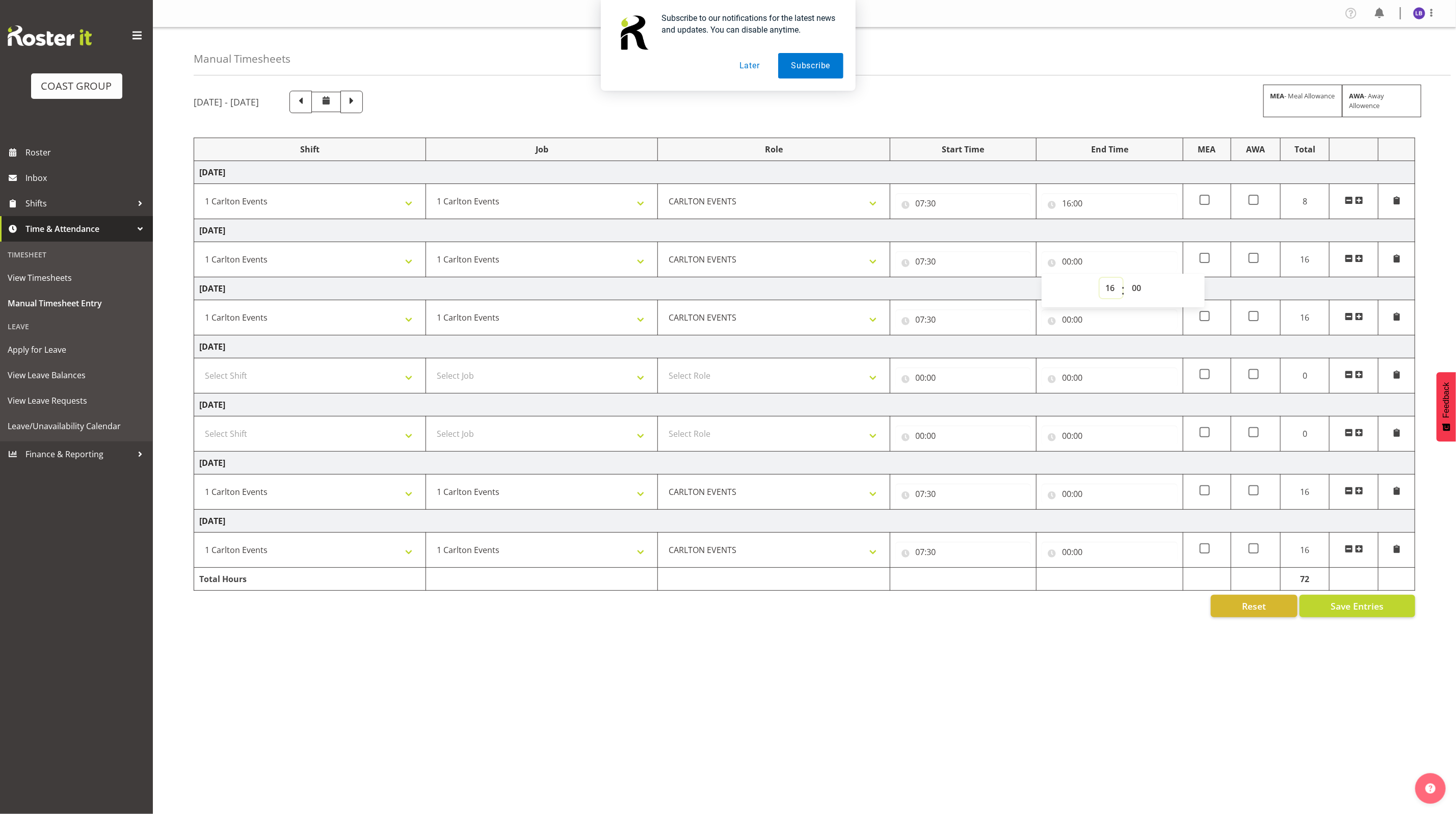
click at [1100, 279] on select "00 01 02 03 04 05 06 07 08 09 10 11 12 13 14 15 16 17 18 19 20 21 22 23" at bounding box center [1111, 288] width 23 height 21
type input "16:00"
click at [1068, 321] on input "00:00" at bounding box center [1109, 320] width 136 height 21
click at [1099, 344] on div "00 01 02 03 04 05 06 07 08 09 10 11 12 13 14 15 16 17 18 19 20 21 22 23" at bounding box center [1110, 348] width 23 height 25
click at [1104, 347] on select "00 01 02 03 04 05 06 07 08 09 10 11 12 13 14 15 16 17 18 19 20 21 22 23" at bounding box center [1111, 346] width 23 height 21
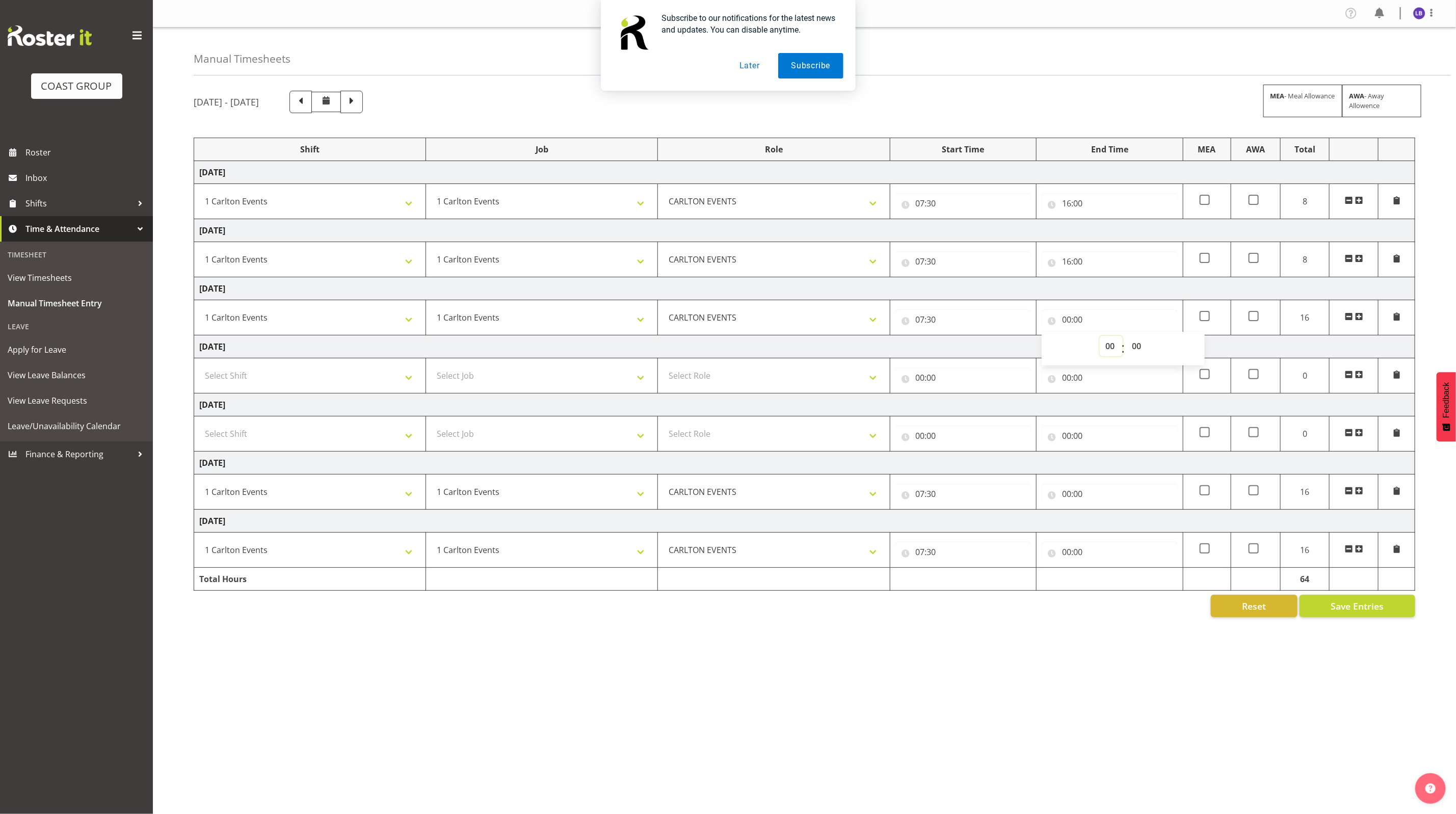
select select "16"
click at [1100, 338] on select "00 01 02 03 04 05 06 07 08 09 10 11 12 13 14 15 16 17 18 19 20 21 22 23" at bounding box center [1111, 346] width 23 height 21
type input "16:00"
click at [1059, 503] on input "00:00" at bounding box center [1109, 494] width 136 height 21
click at [1107, 531] on select "00 01 02 03 04 05 06 07 08 09 10 11 12 13 14 15 16 17 18 19 20 21 22 23" at bounding box center [1111, 520] width 23 height 21
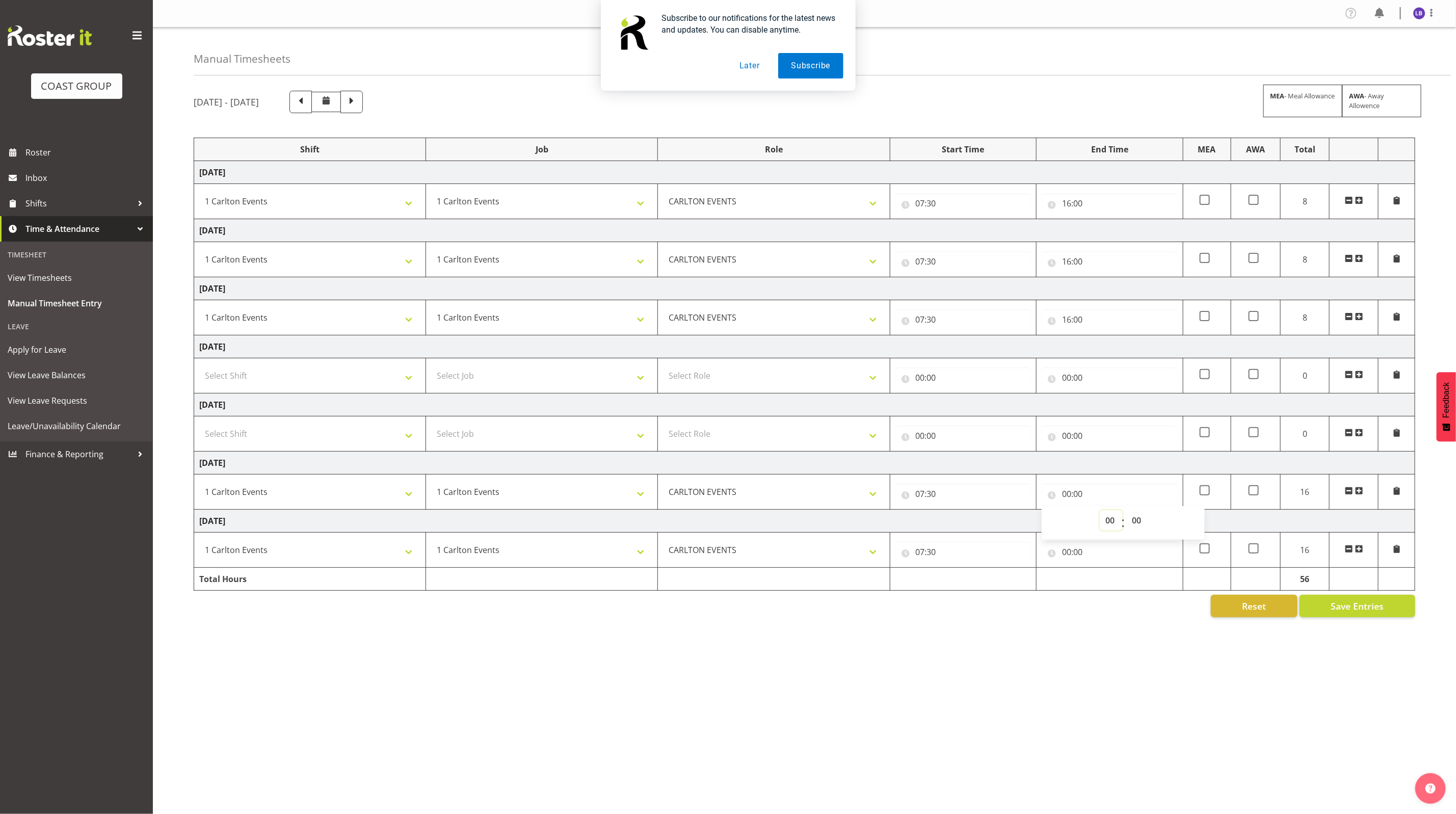
select select "16"
click at [1100, 513] on select "00 01 02 03 04 05 06 07 08 09 10 11 12 13 14 15 16 17 18 19 20 21 22 23" at bounding box center [1111, 520] width 23 height 21
type input "16:00"
click at [1069, 555] on input "00:00" at bounding box center [1109, 551] width 136 height 21
click at [1109, 581] on select "00 01 02 03 04 05 06 07 08 09 10 11 12 13 14 15 16 17 18 19 20 21 22 23" at bounding box center [1111, 579] width 23 height 21
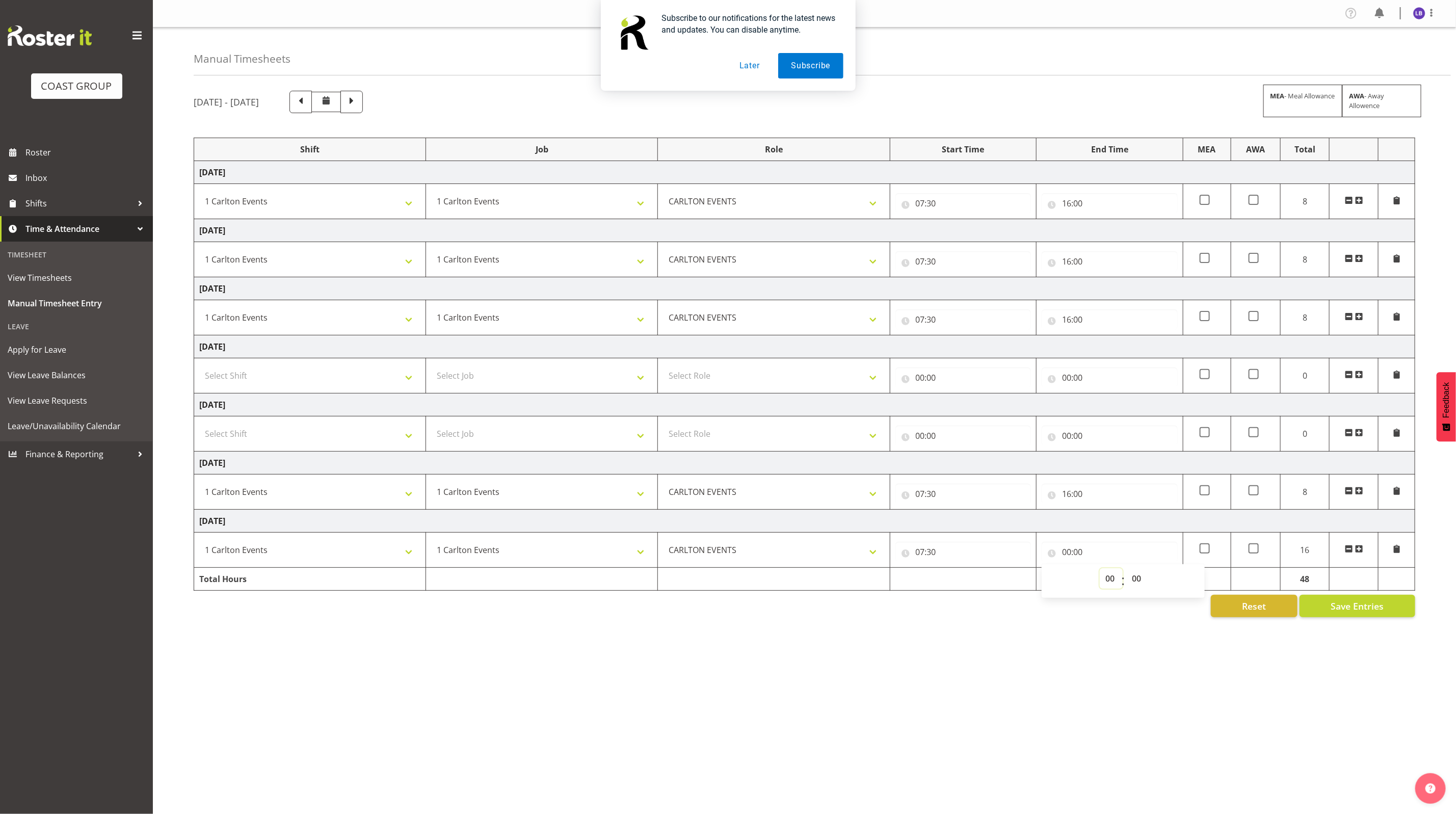
select select "16"
click at [1100, 572] on select "00 01 02 03 04 05 06 07 08 09 10 11 12 13 14 15 16 17 18 19 20 21 22 23" at bounding box center [1111, 579] width 23 height 21
type input "16:00"
click at [1079, 625] on div "[DATE] - [DATE] MEA - Meal Allowance AWA - Away Allowence Shift Job Role Start …" at bounding box center [825, 354] width 1263 height 541
click at [1366, 617] on button "Save Entries" at bounding box center [1357, 606] width 115 height 23
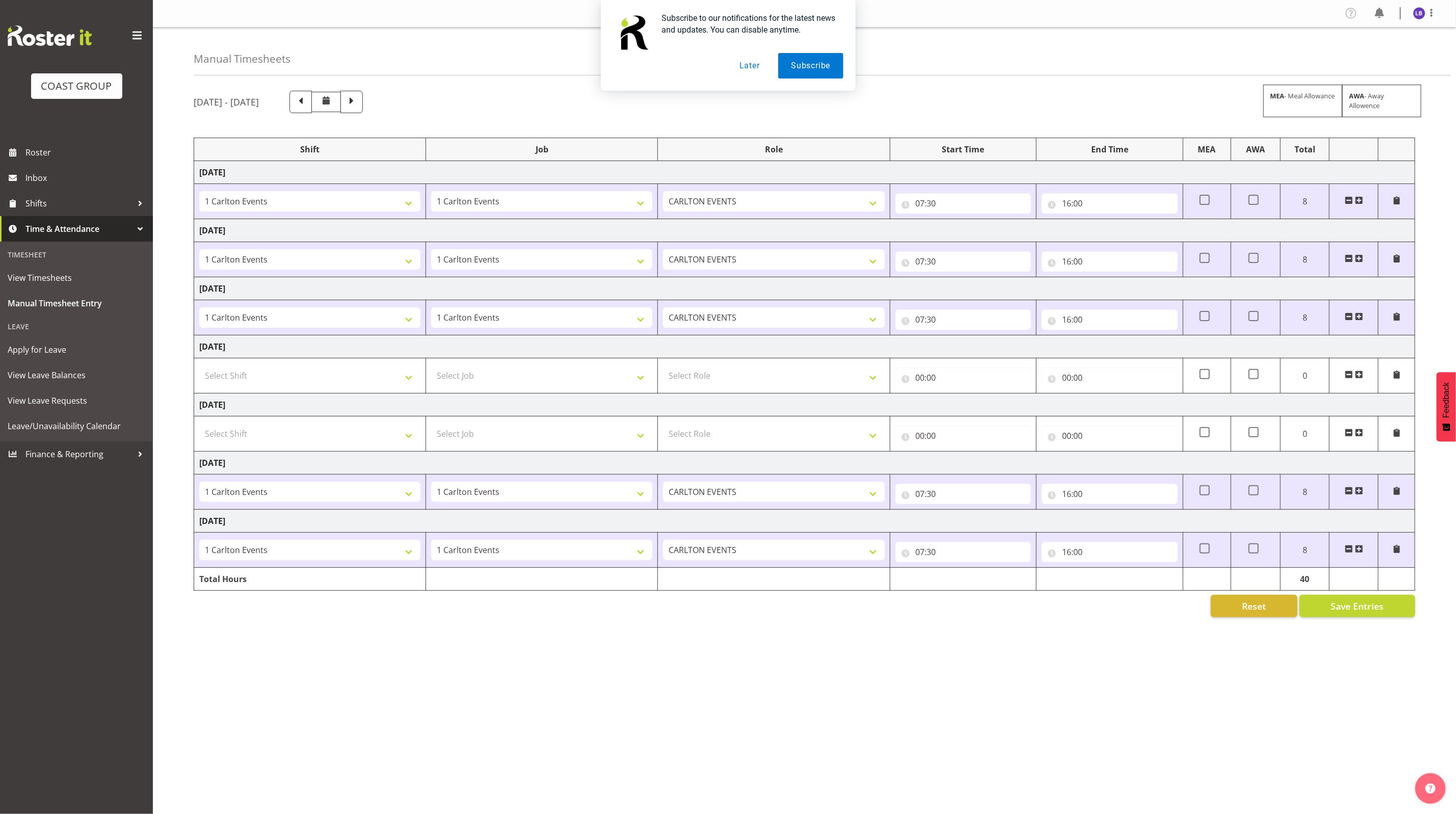
click at [738, 62] on button "Later" at bounding box center [750, 65] width 46 height 25
